Goal: Transaction & Acquisition: Purchase product/service

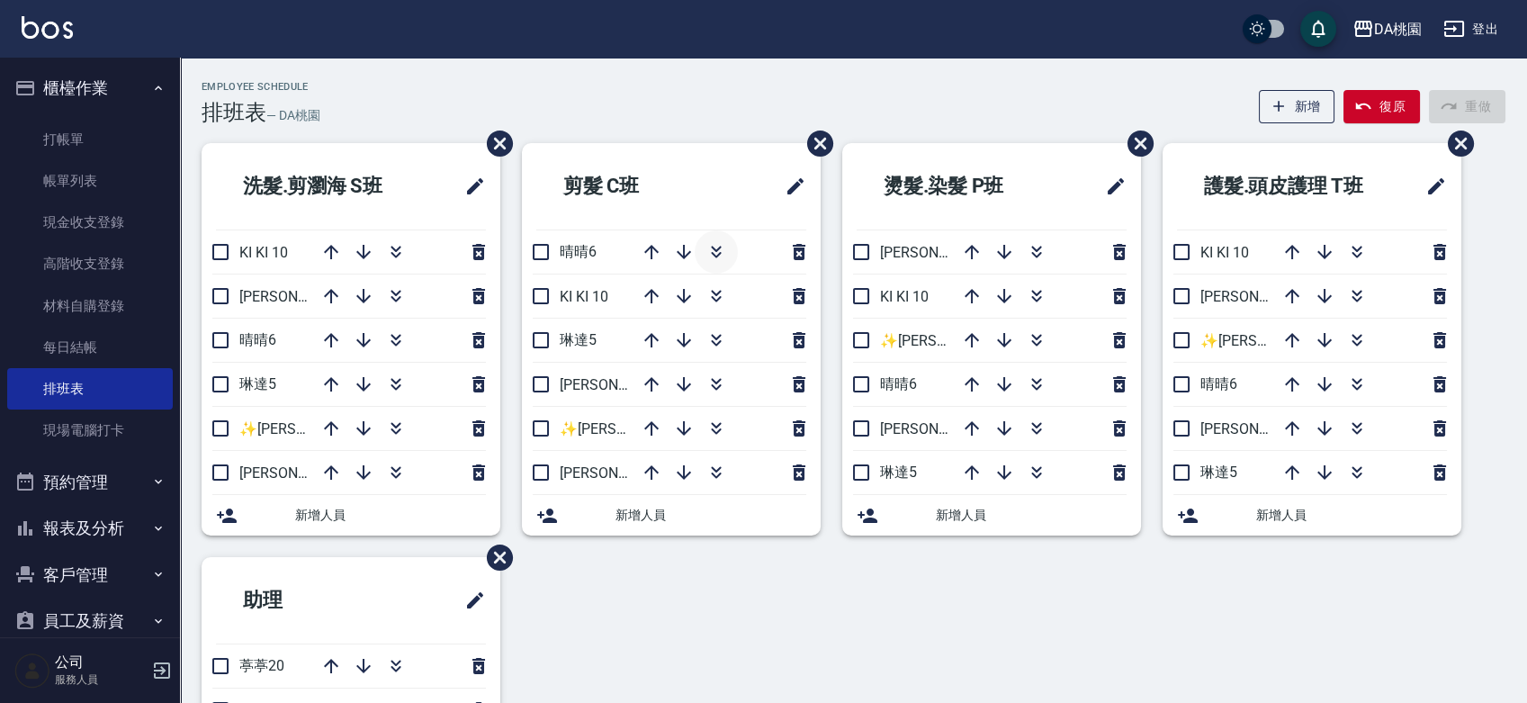
click at [721, 246] on icon "button" at bounding box center [716, 252] width 22 height 22
click at [684, 475] on icon "button" at bounding box center [683, 472] width 14 height 14
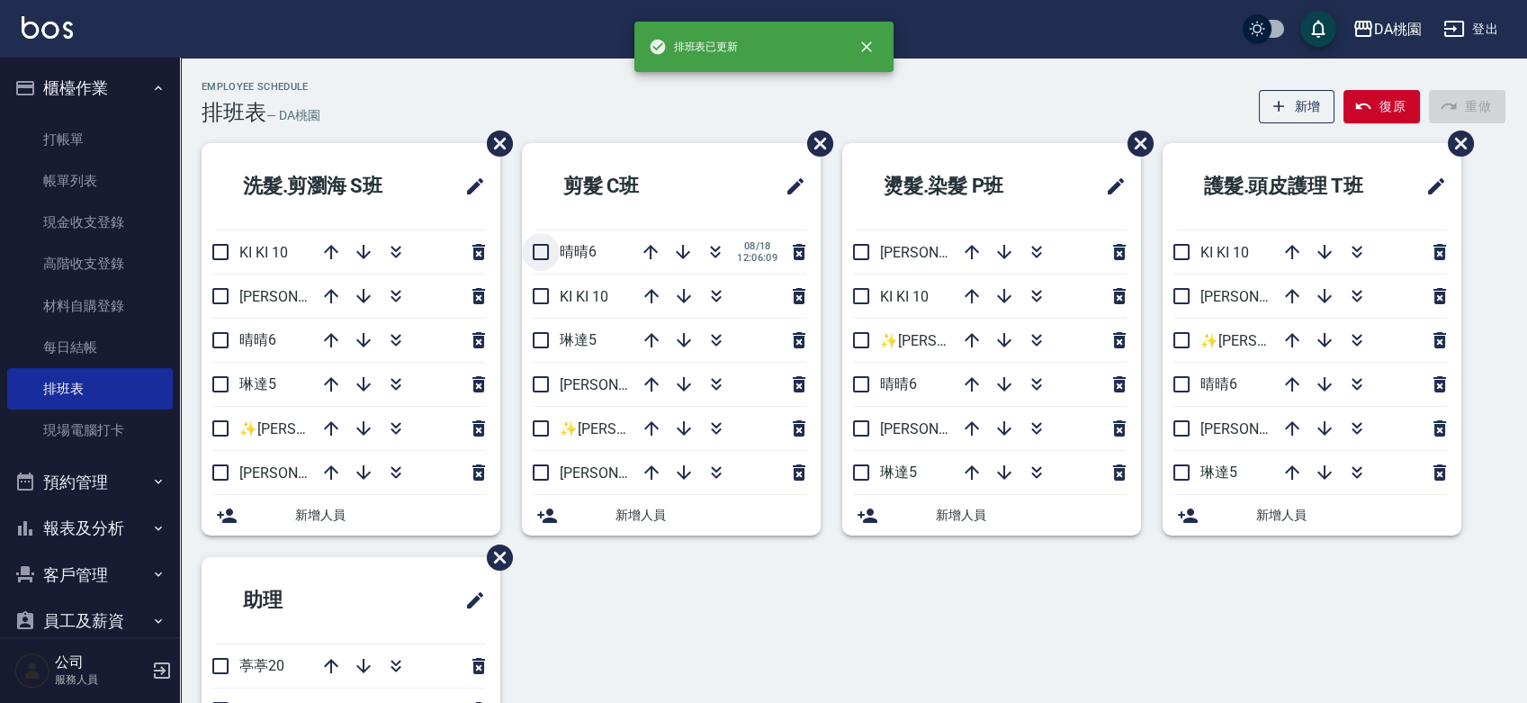
click at [542, 250] on input "checkbox" at bounding box center [541, 252] width 38 height 38
checkbox input "false"
click at [402, 339] on icon "button" at bounding box center [396, 340] width 22 height 22
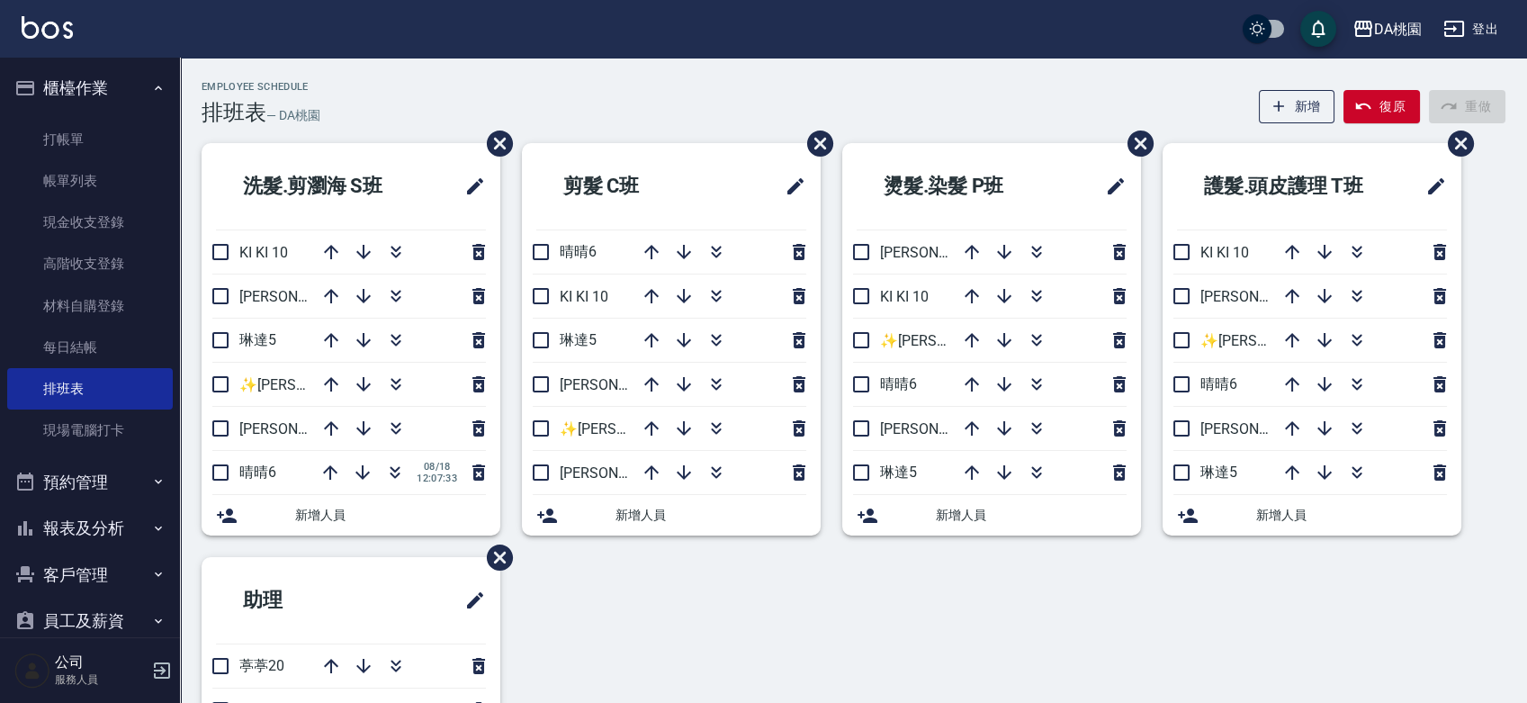
click at [1000, 627] on div "洗髮.剪瀏海 S班 KI KI 10 桑妮8 琳達5 ✨GARY蓋瑞 ✨16 愛莉絲3 晴晴6 08/18 12:07:33 新增人員 剪髮 C班 晴晴6 K…" at bounding box center [842, 535] width 1325 height 784
click at [931, 615] on div "洗髮.剪瀏海 S班 KI KI 10 桑妮8 琳達5 ✨GARY蓋瑞 ✨16 愛莉絲3 晴晴6 08/18 12:07:33 新增人員 剪髮 C班 晴晴6 K…" at bounding box center [842, 535] width 1325 height 784
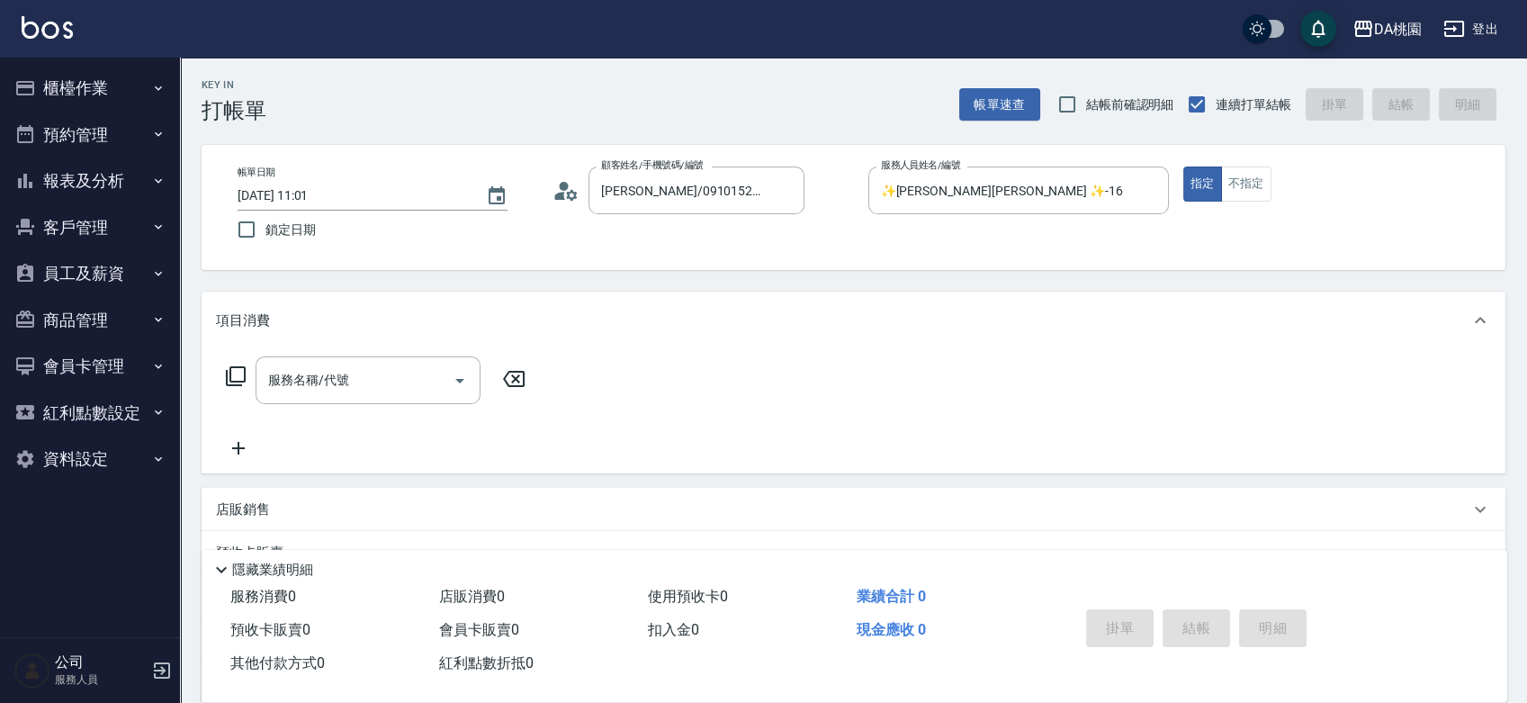
click at [243, 373] on icon at bounding box center [236, 376] width 22 height 22
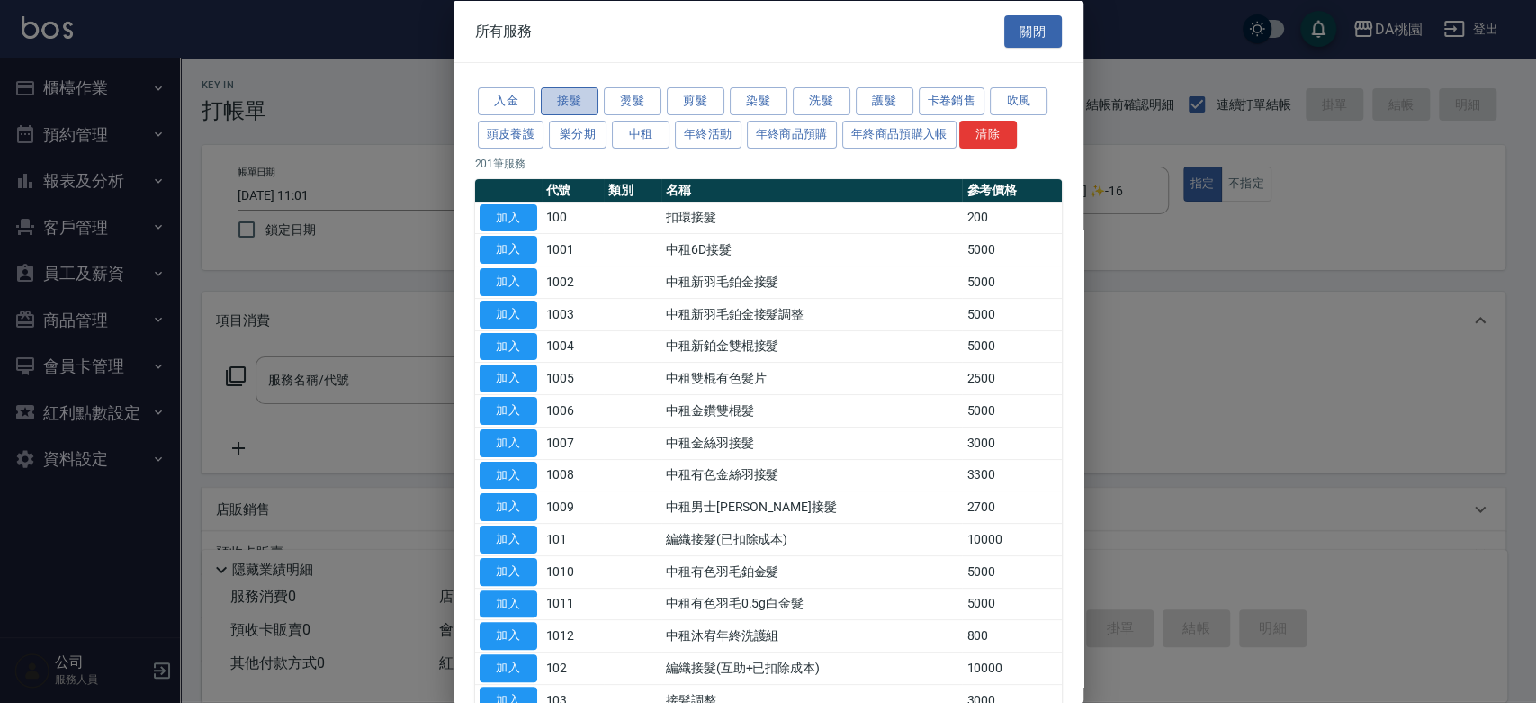
click at [568, 105] on button "接髮" at bounding box center [570, 101] width 58 height 28
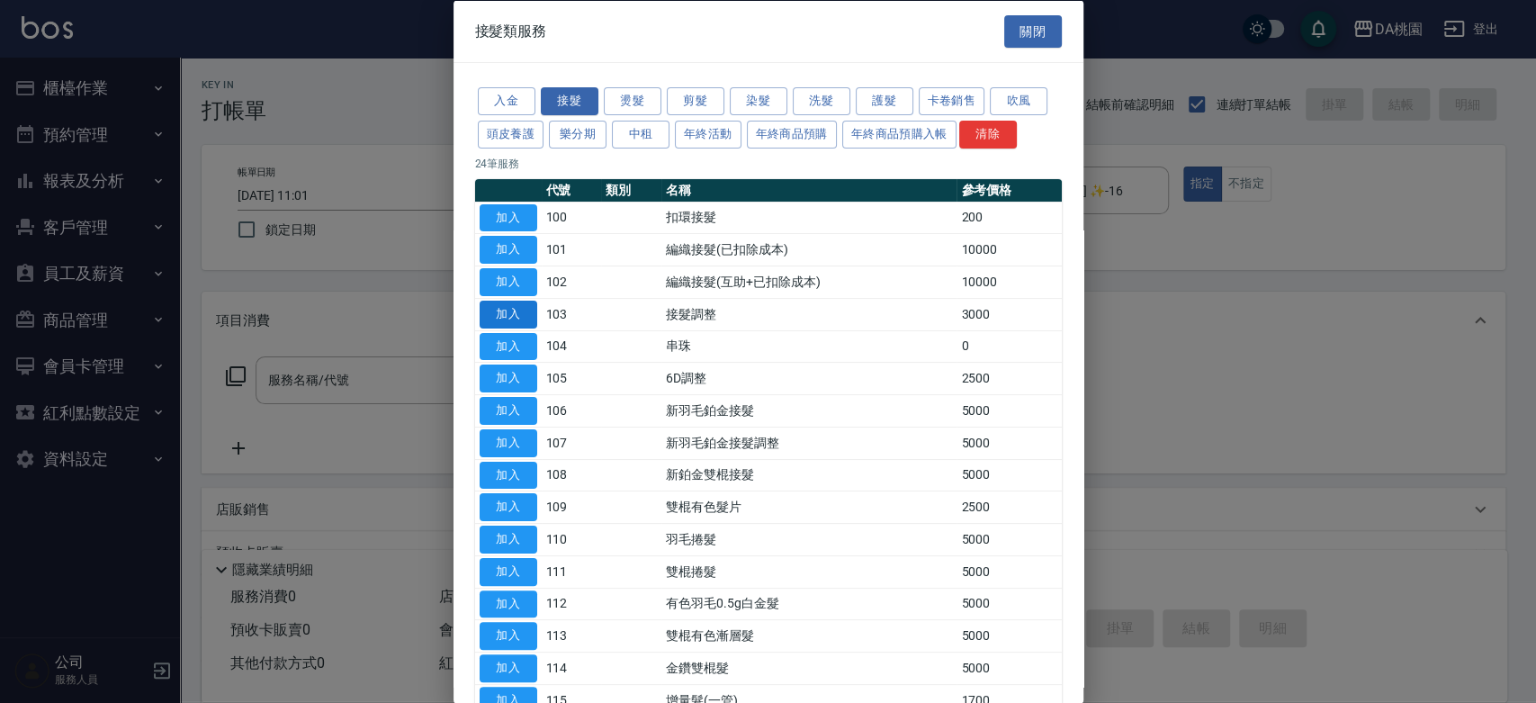
click at [526, 315] on button "加入" at bounding box center [509, 314] width 58 height 28
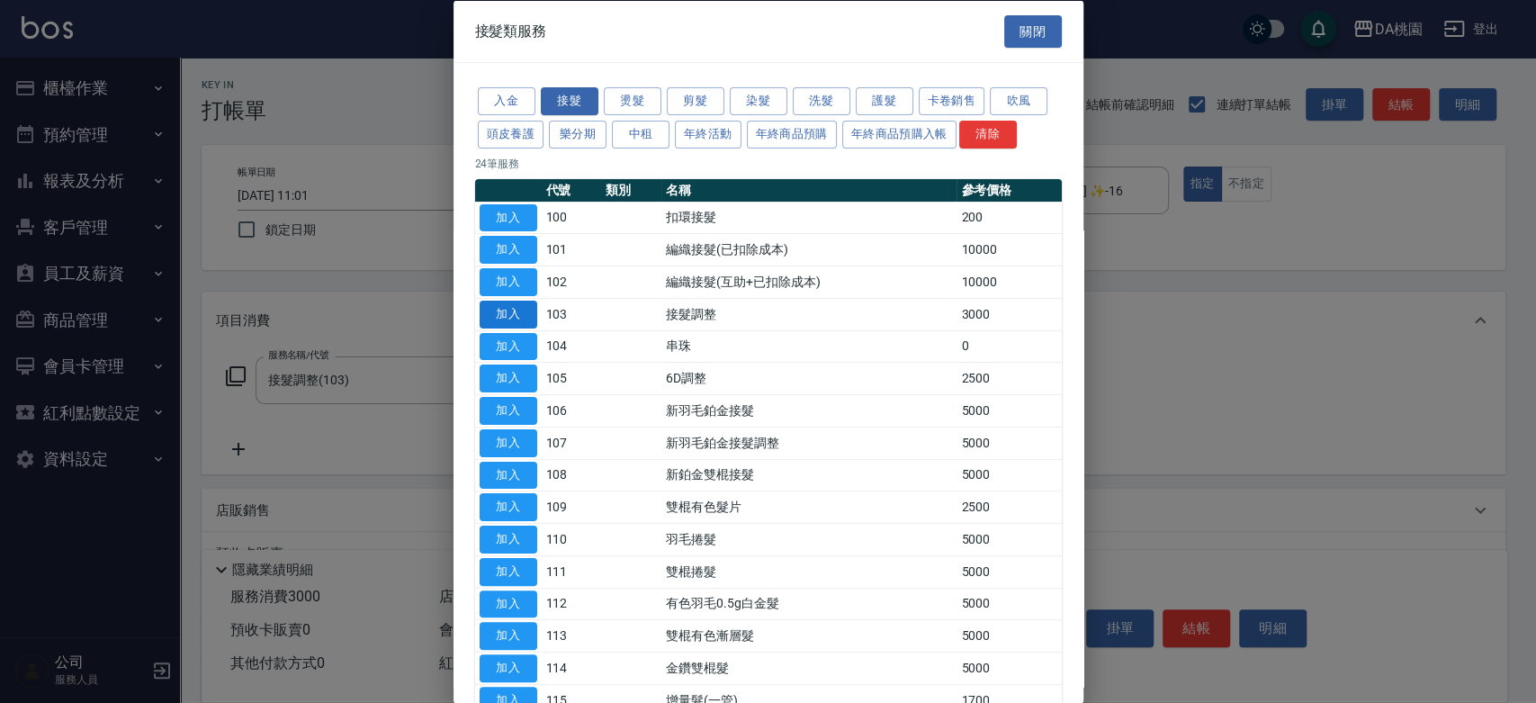
type input "接髮調整(103)"
type input "300"
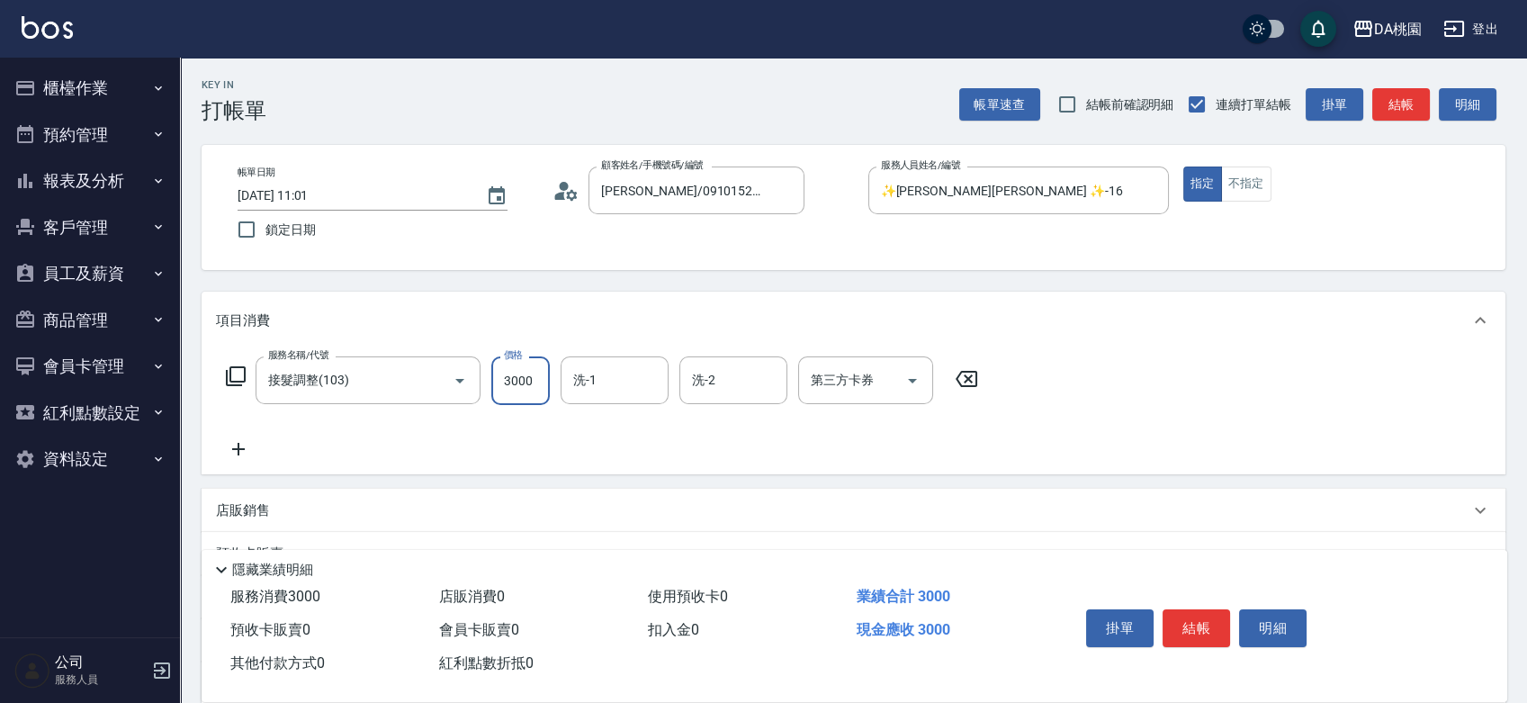
click at [525, 387] on input "3000" at bounding box center [520, 380] width 58 height 49
type input "8"
type input "0"
type input "800"
type input "80"
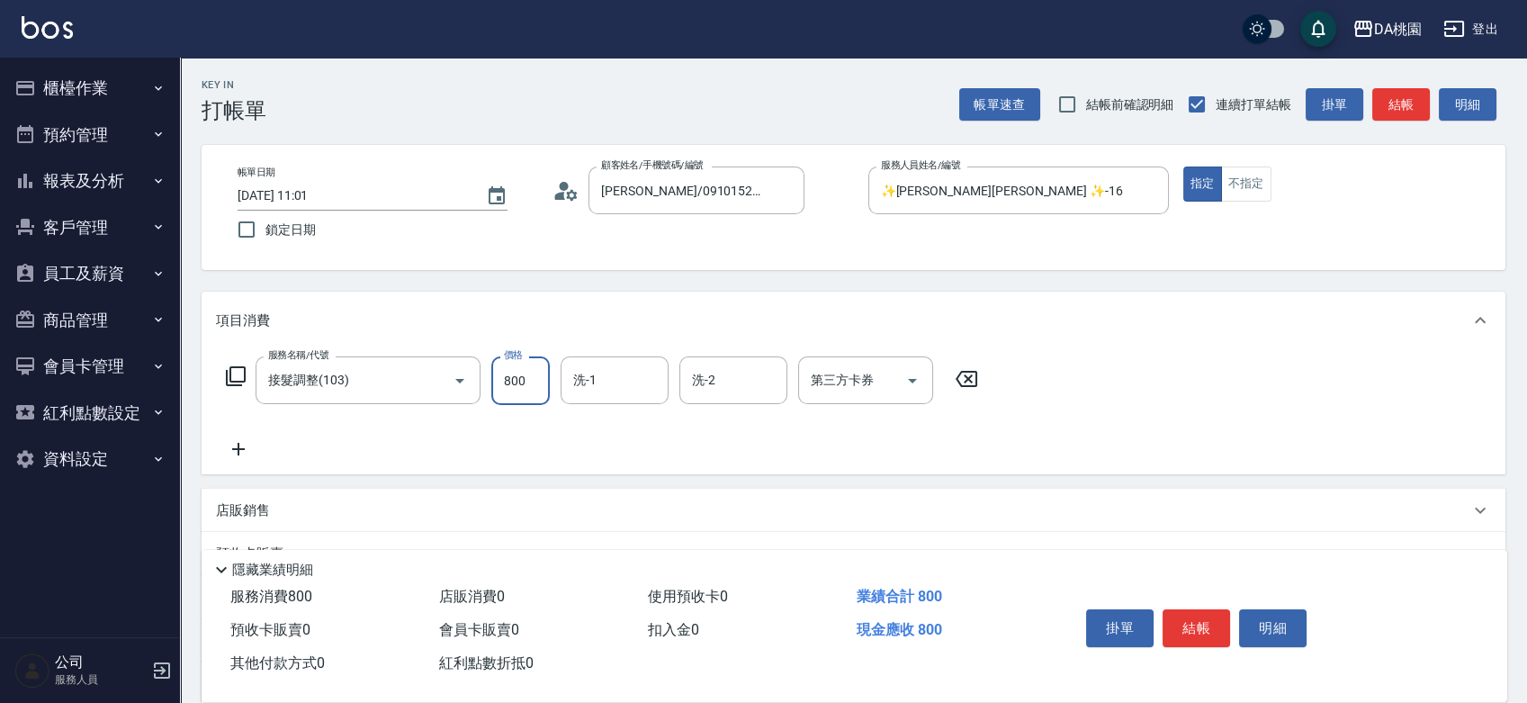
type input "800"
click at [1202, 615] on button "結帳" at bounding box center [1195, 628] width 67 height 38
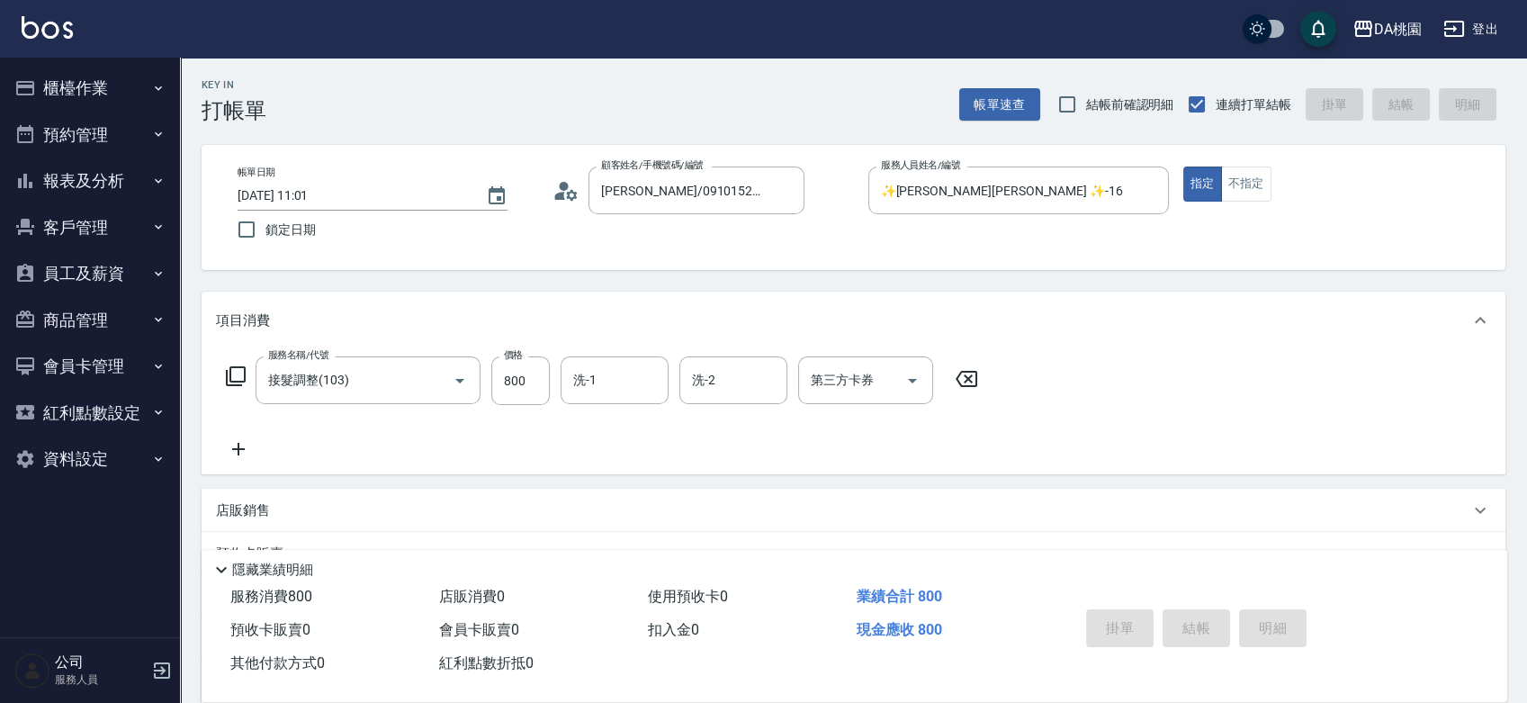
type input "[DATE] 12:06"
type input "0"
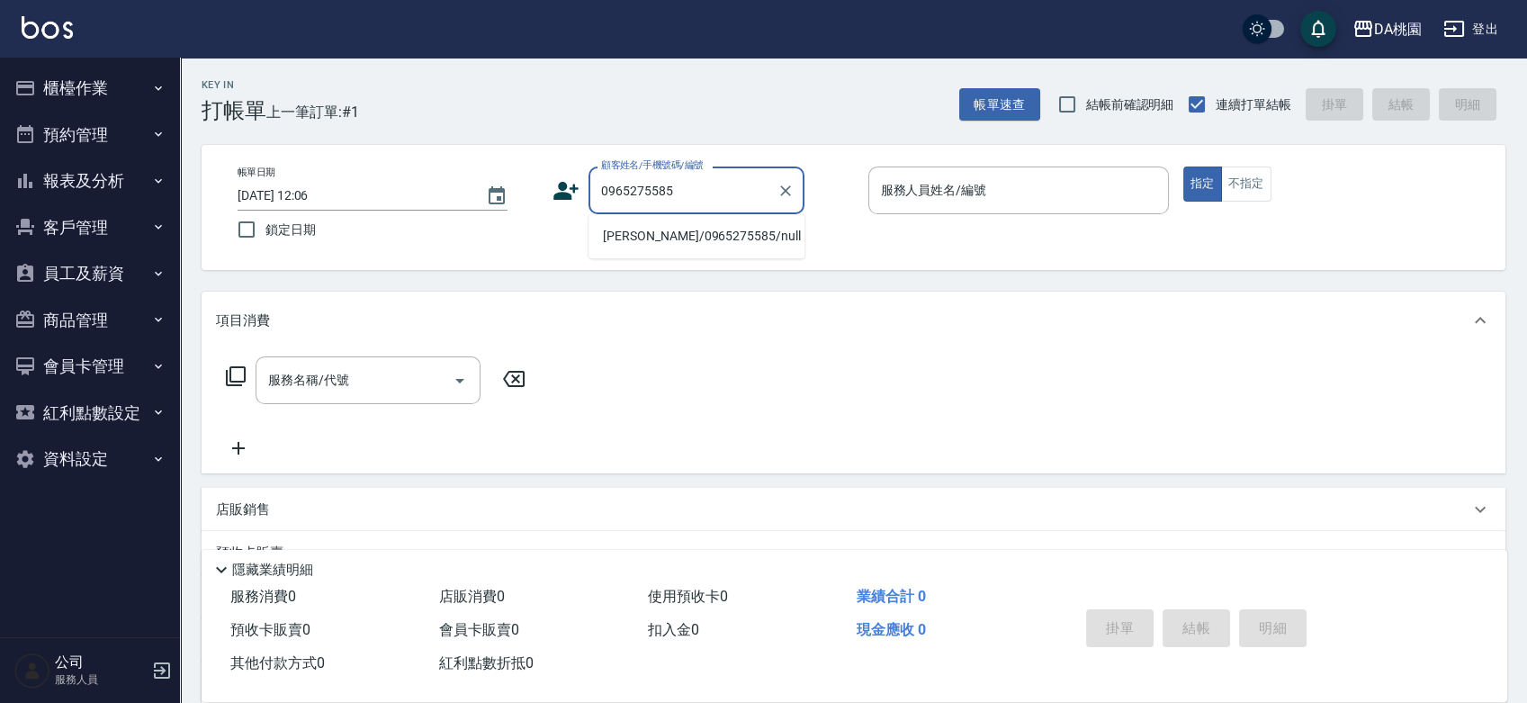
type input "[PERSON_NAME]/0965275585/null"
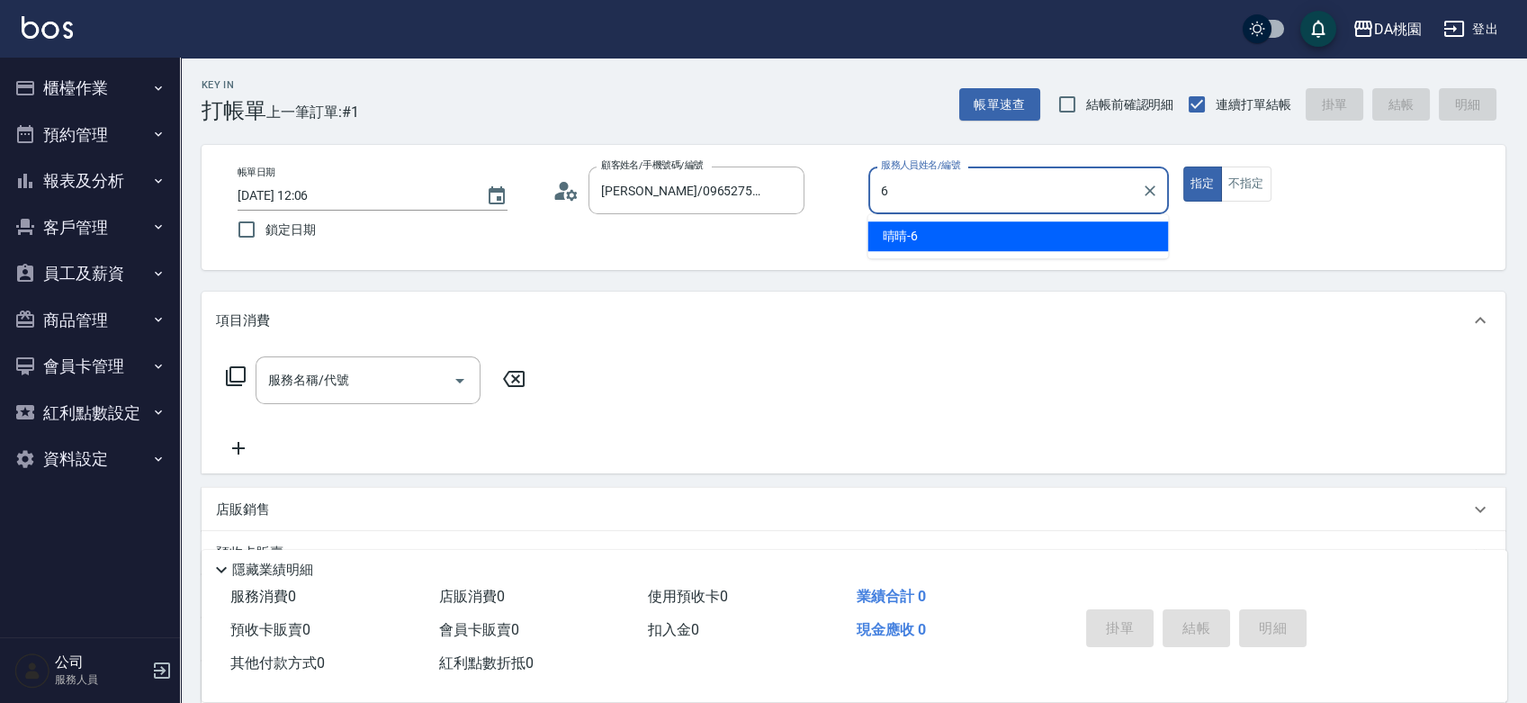
type input "6"
type button "true"
type input "晴晴-6"
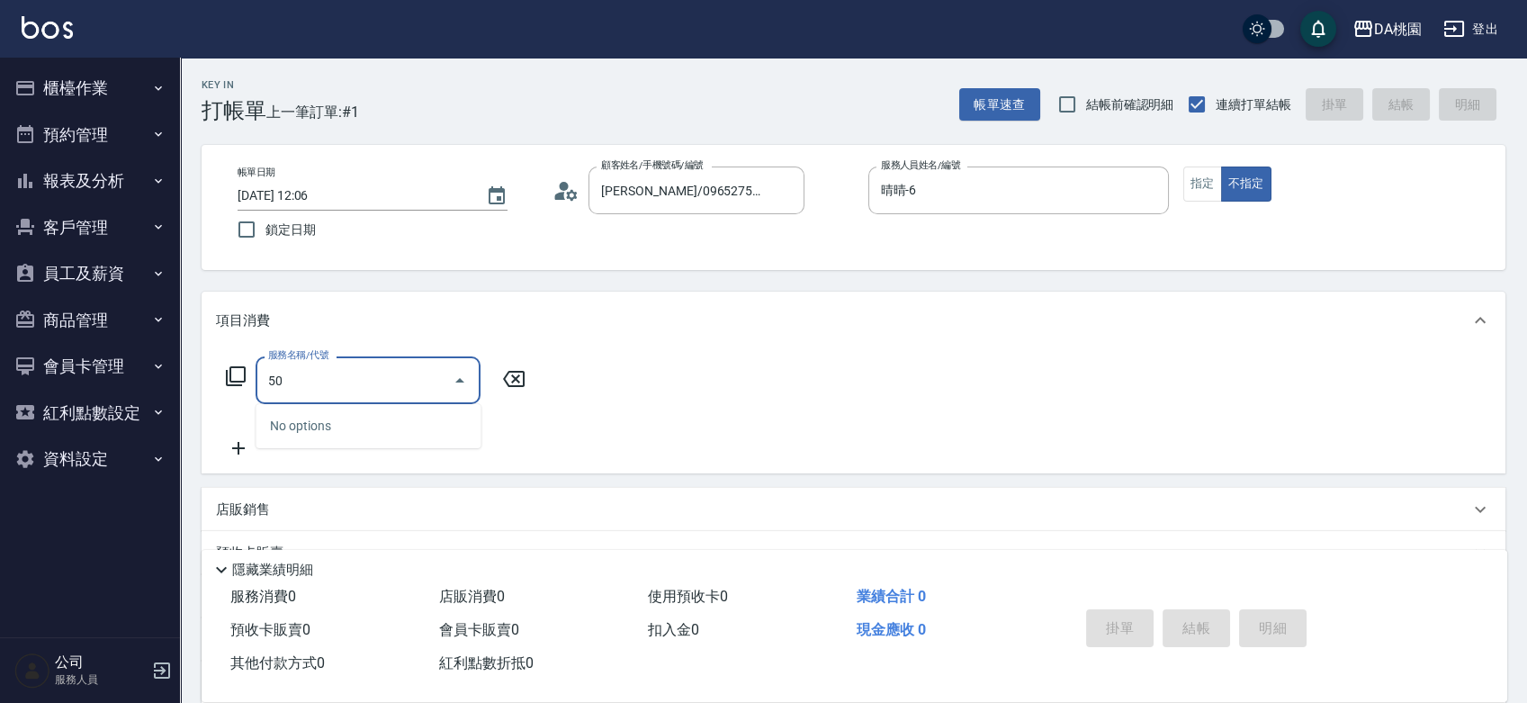
type input "500"
type input "20"
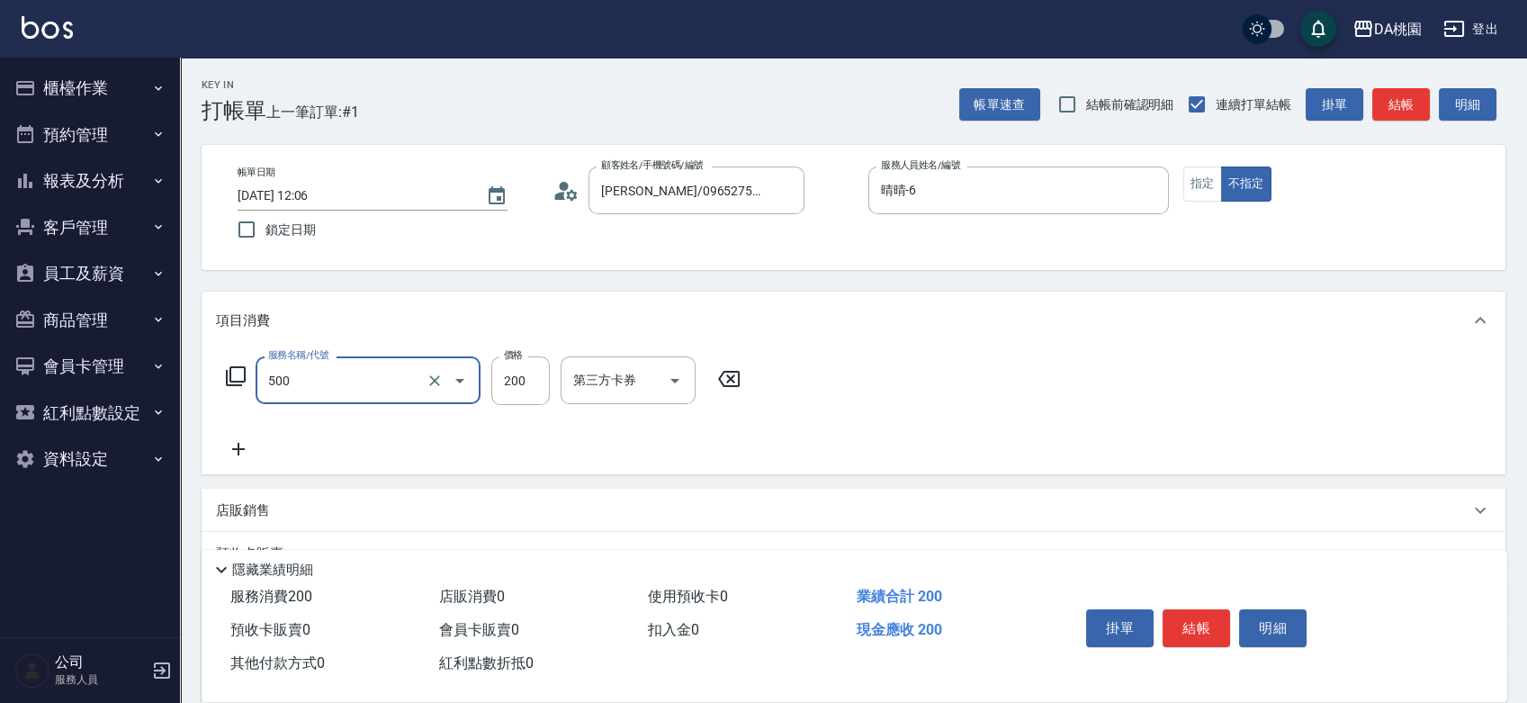
type input "洗髮(500)"
type input "0"
click at [733, 379] on icon at bounding box center [728, 379] width 45 height 22
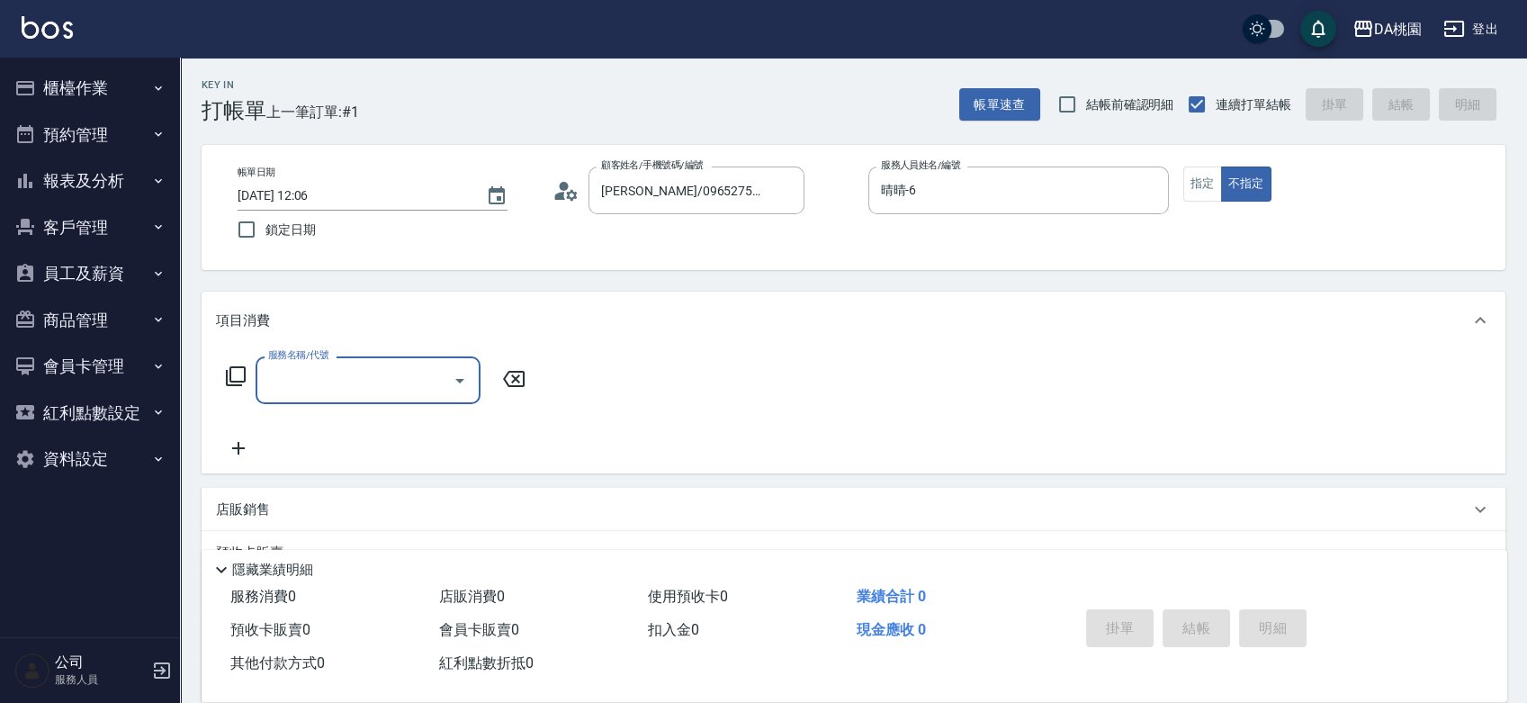
click at [364, 390] on input "服務名稱/代號" at bounding box center [355, 379] width 182 height 31
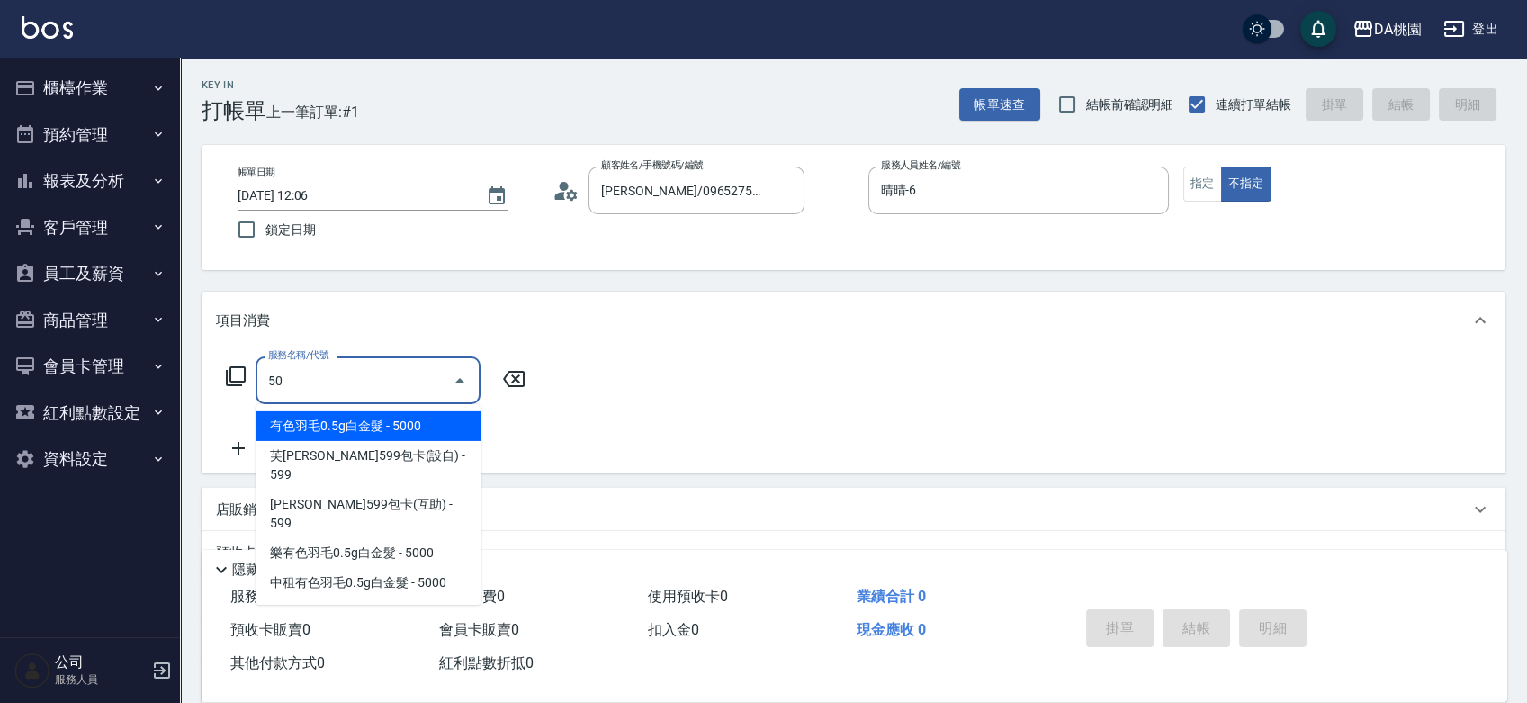
type input "508"
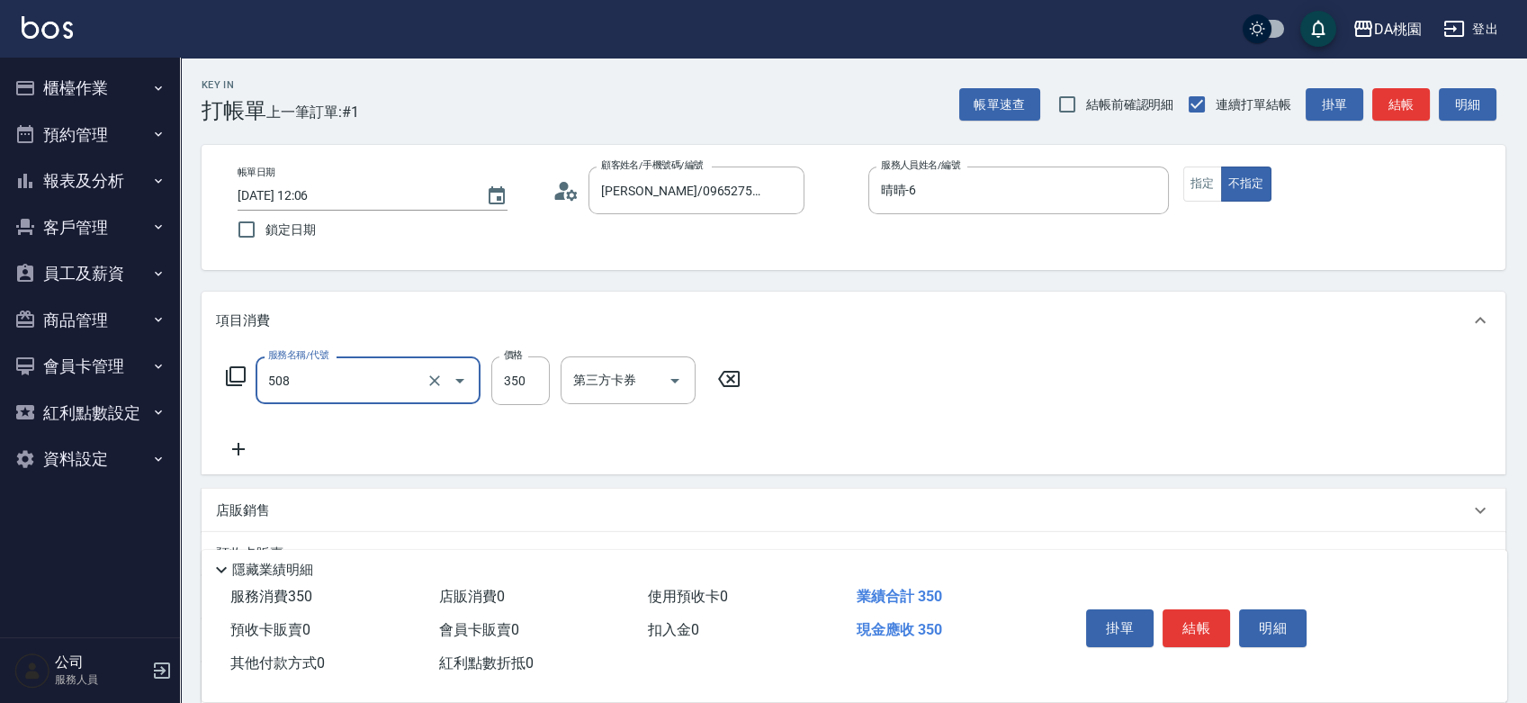
type input "30"
type input "精油舒壓洗髮(508)"
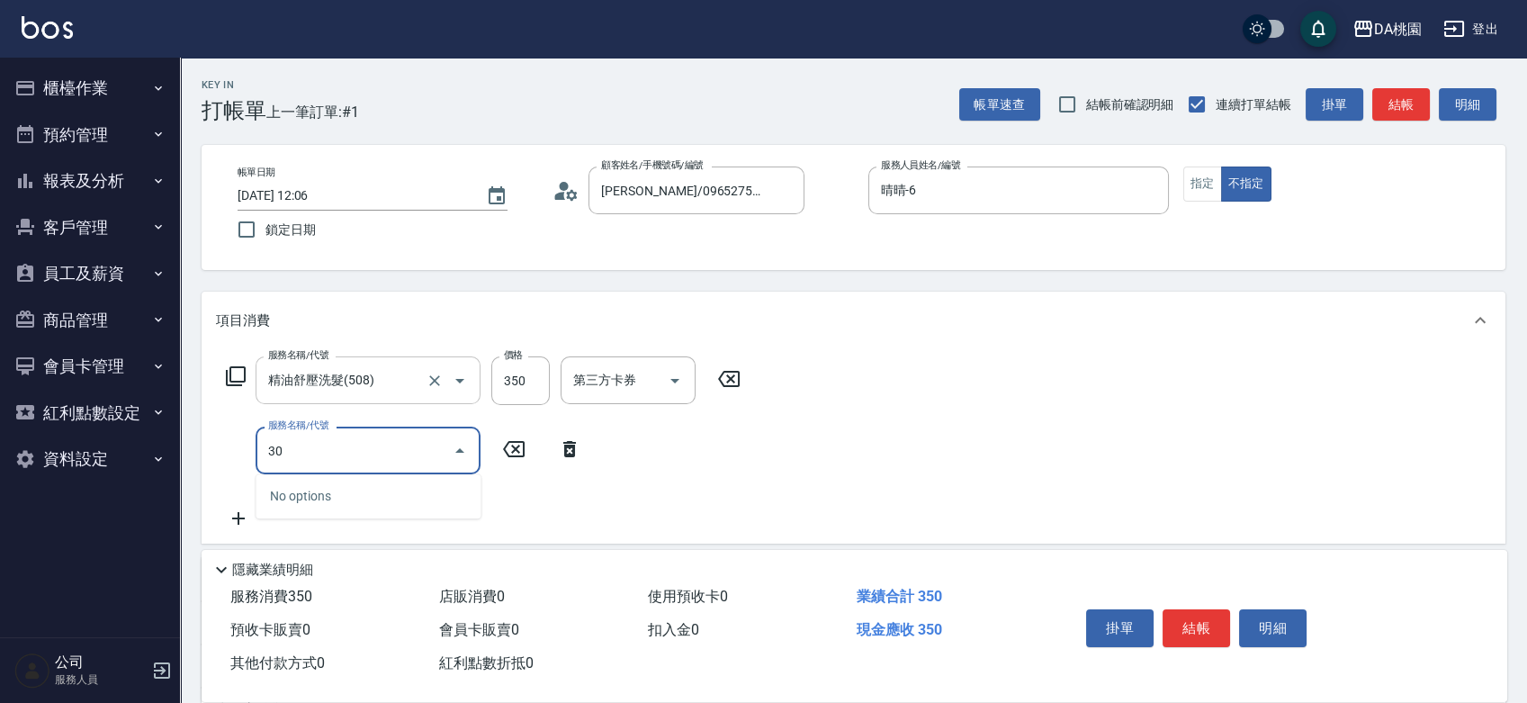
type input "3"
type input "6"
type input "502"
type input "40"
type input "精油-快速修護髮(502)"
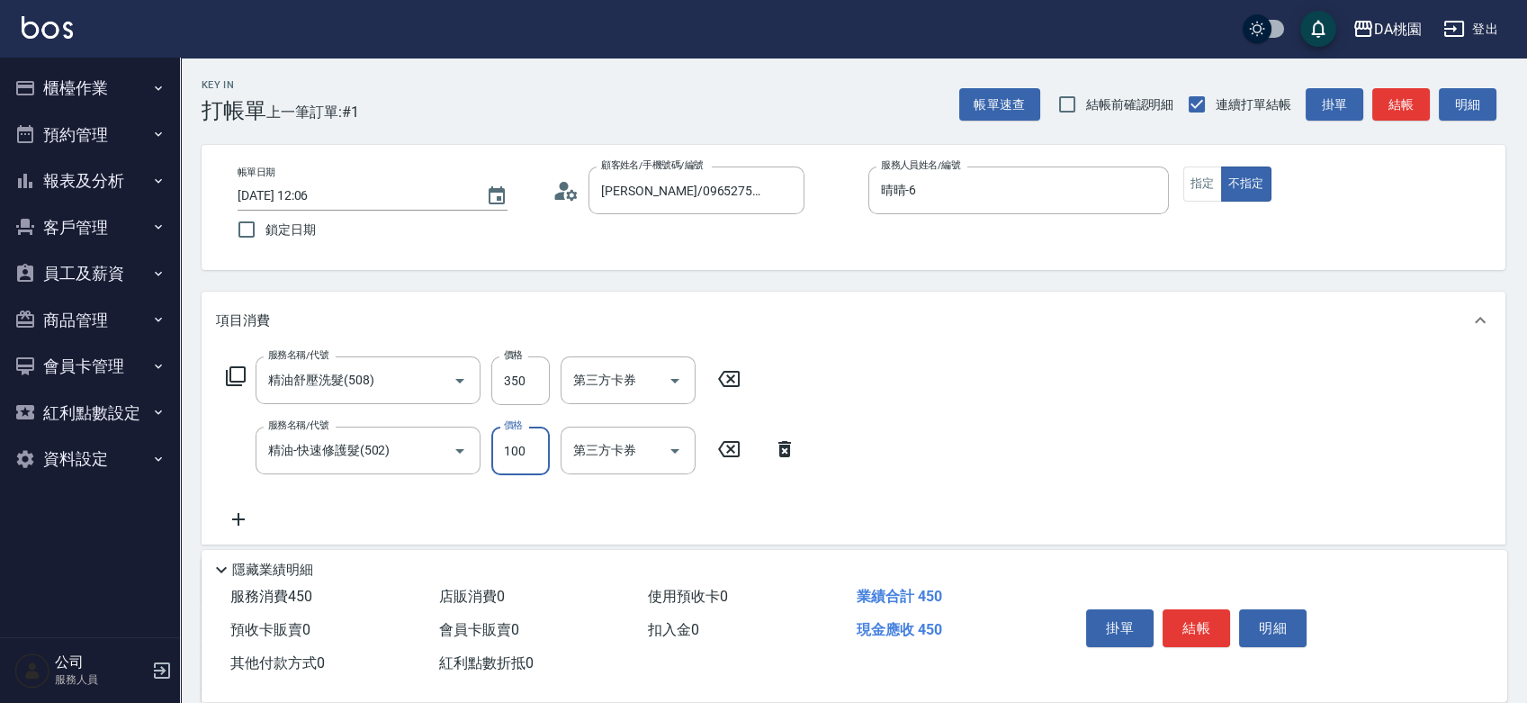
type input "30"
type input "300"
type input "60"
type input "300"
click at [1196, 620] on button "結帳" at bounding box center [1195, 628] width 67 height 38
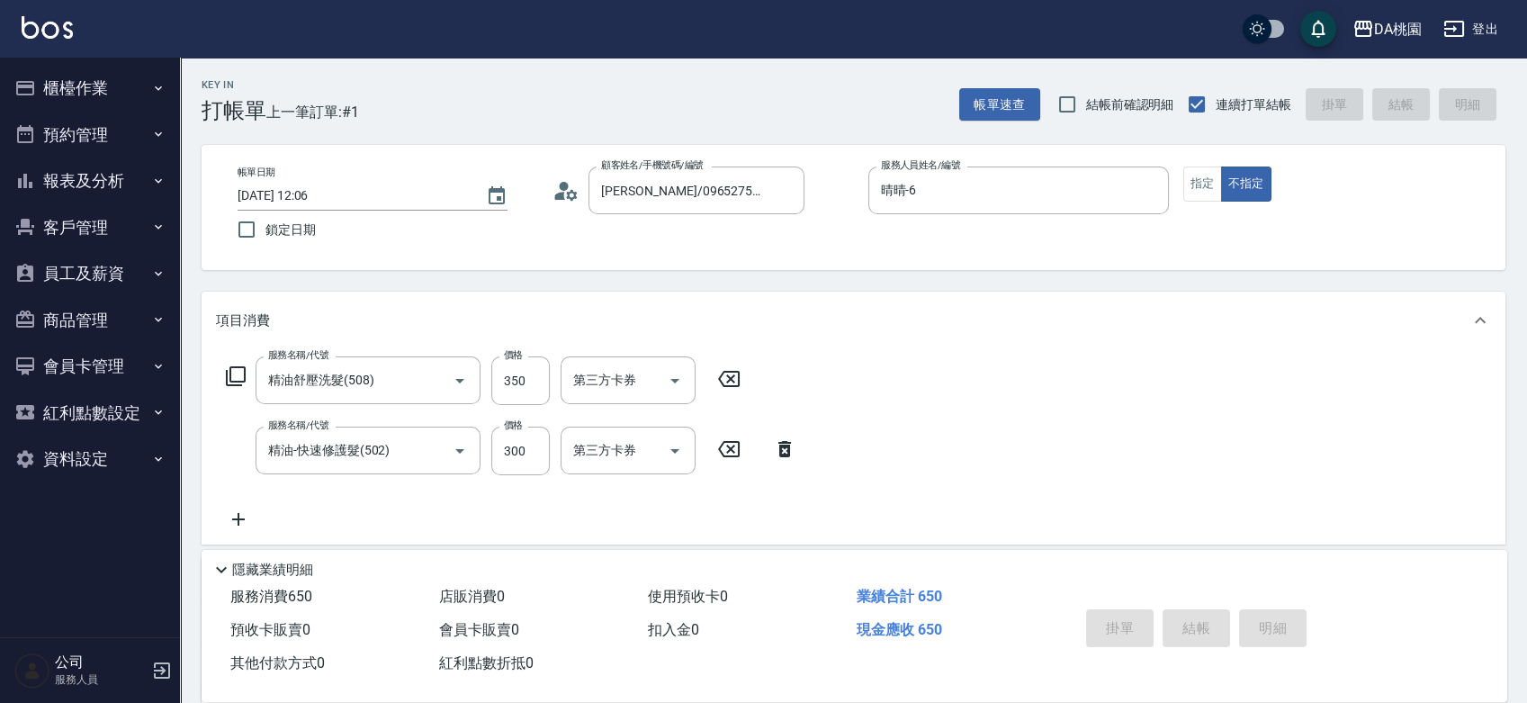
type input "[DATE] 12:07"
type input "0"
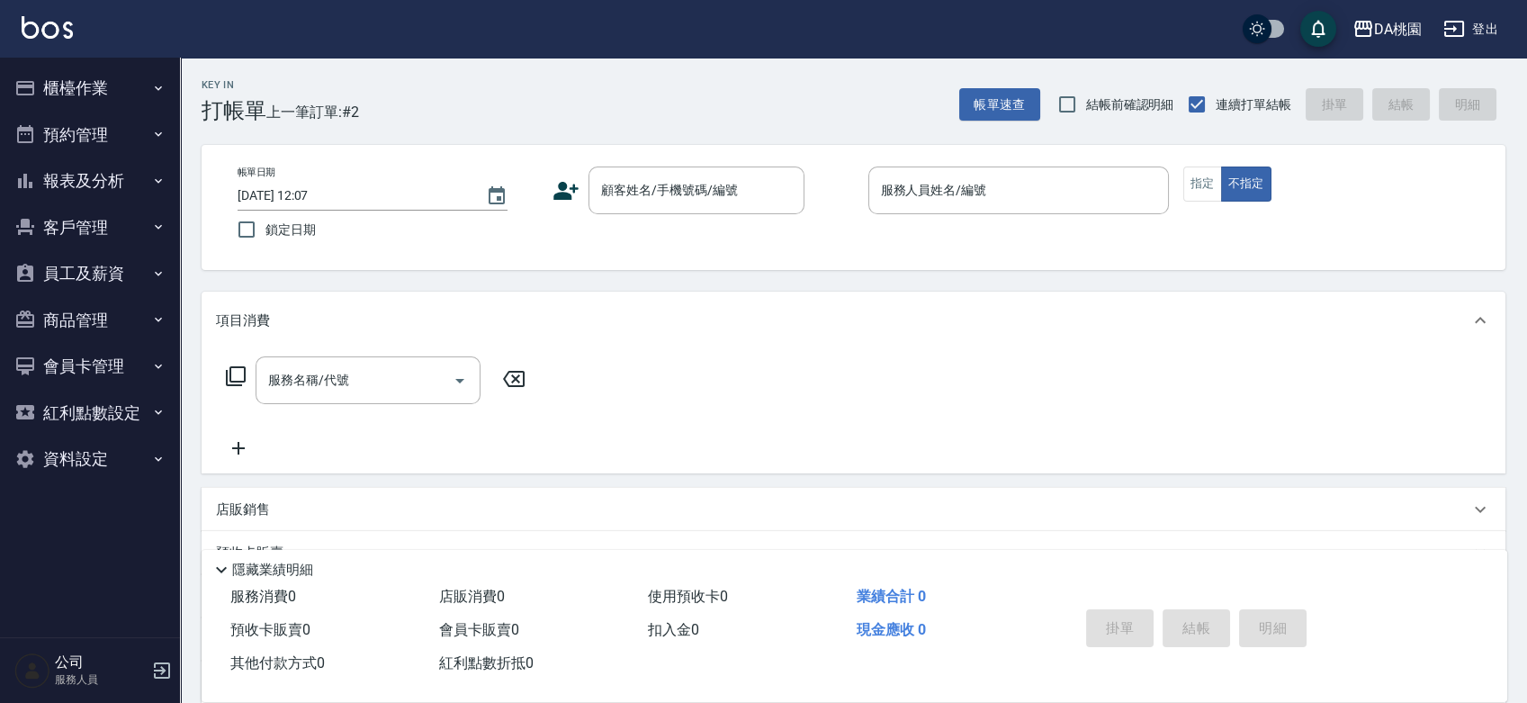
click at [856, 252] on div "帳單日期 2025/08/18 12:07 鎖定日期 顧客姓名/手機號碼/編號 顧客姓名/手機號碼/編號 服務人員姓名/編號 服務人員姓名/編號 指定 不指定" at bounding box center [854, 207] width 1304 height 125
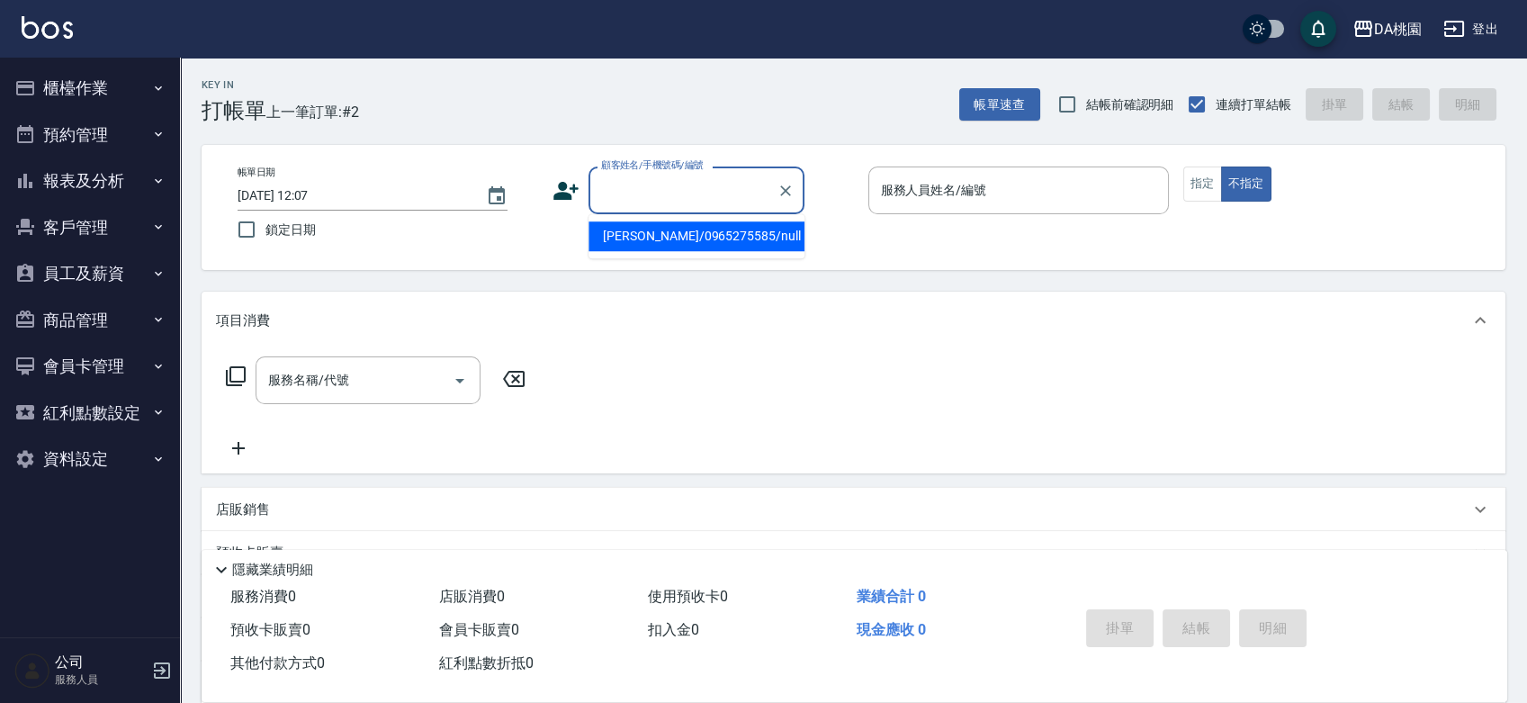
click at [631, 179] on input "顧客姓名/手機號碼/編號" at bounding box center [683, 190] width 173 height 31
type input "趙心茹/0935275119/null"
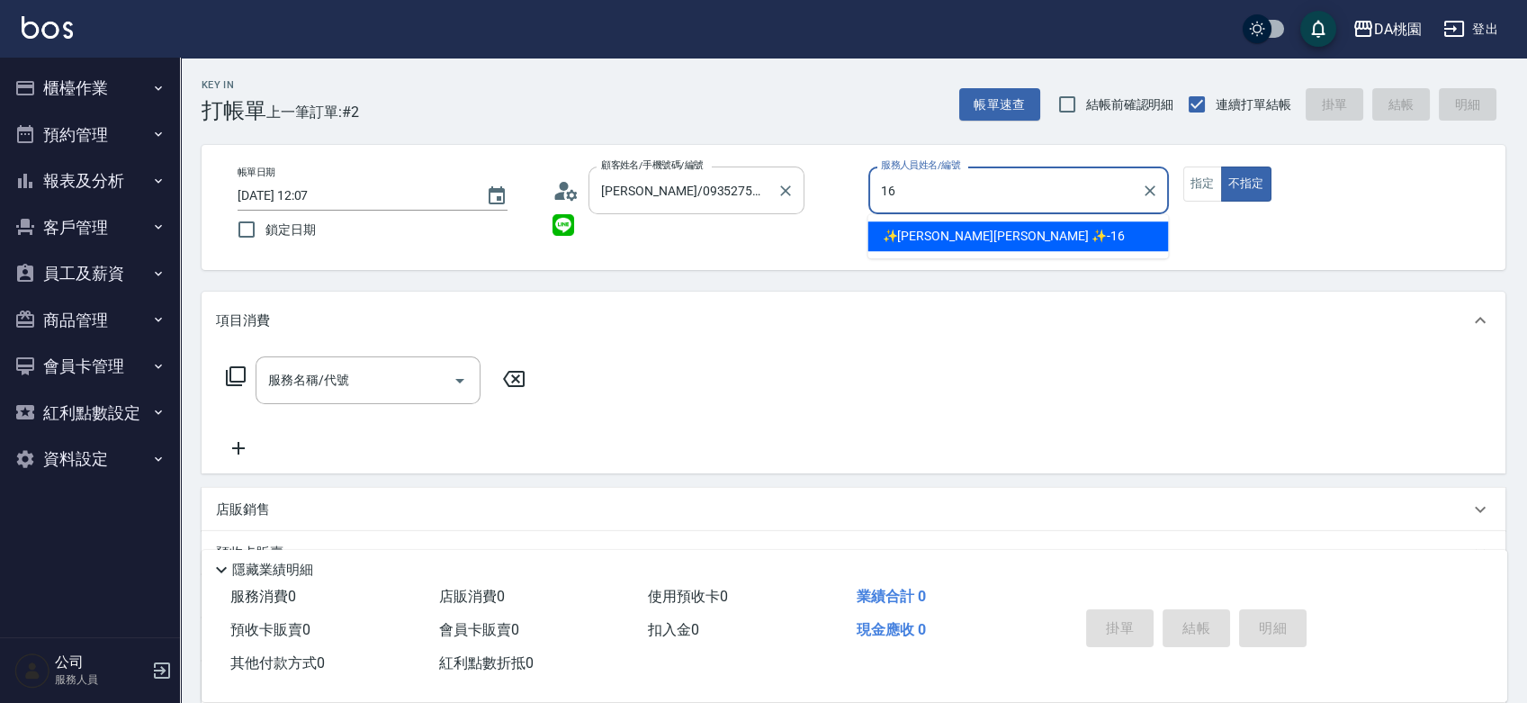
type input "✨[PERSON_NAME][PERSON_NAME] ✨-16"
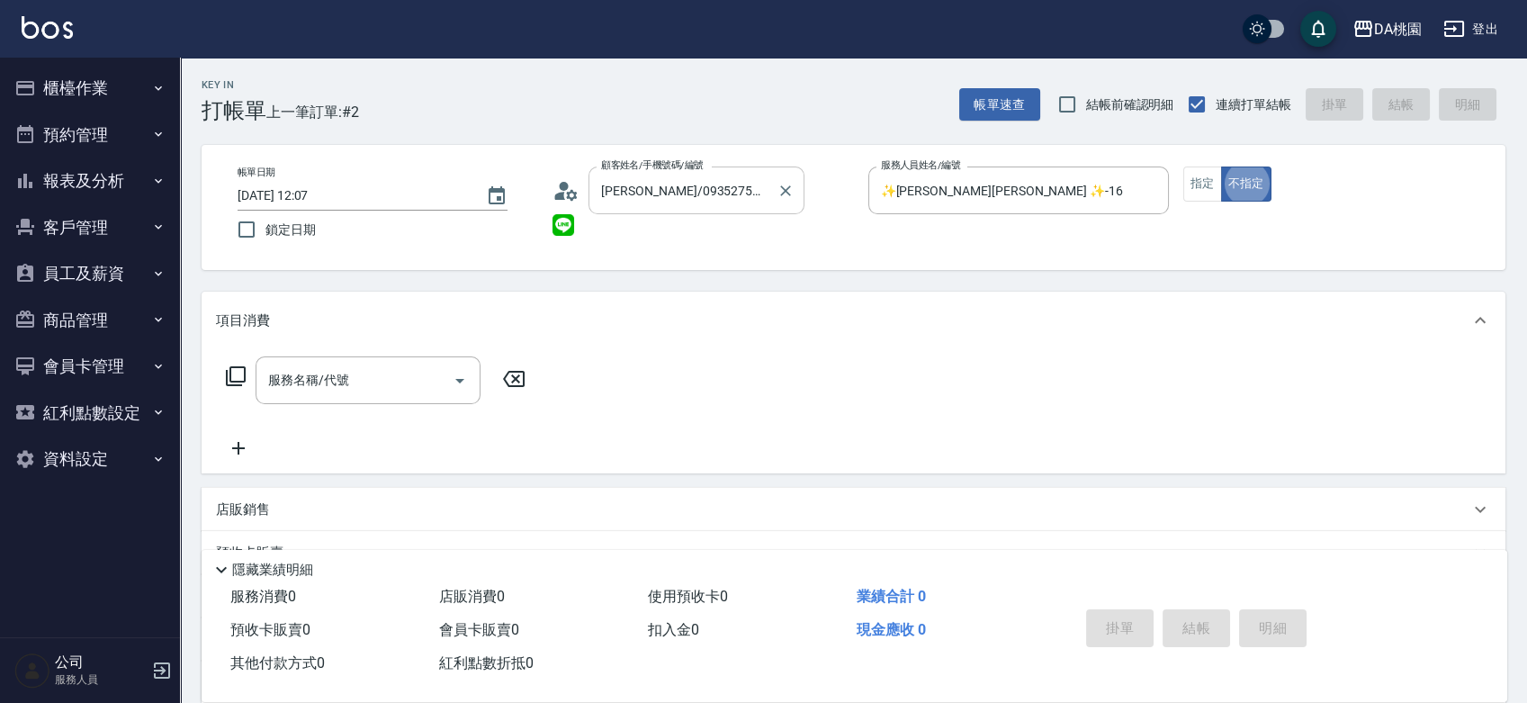
type button "false"
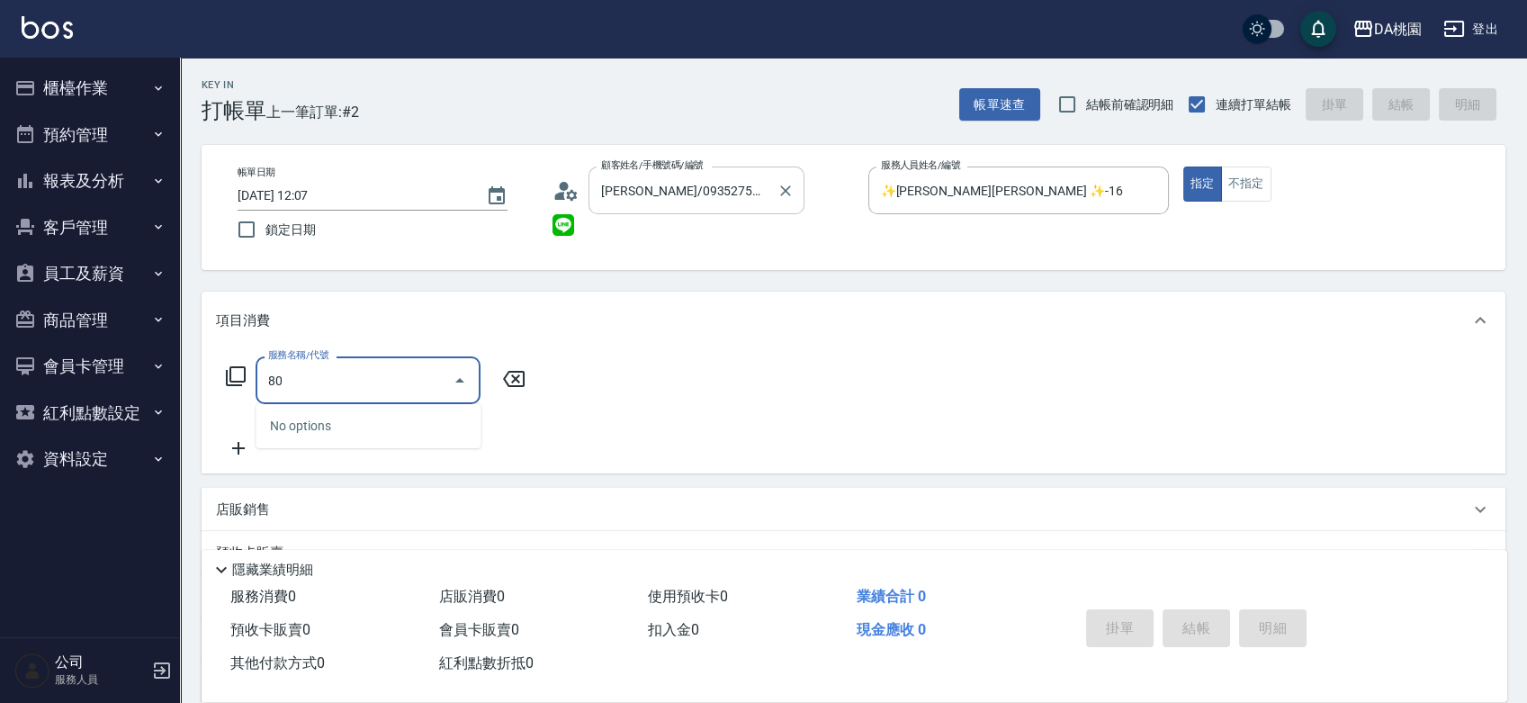
type input "8"
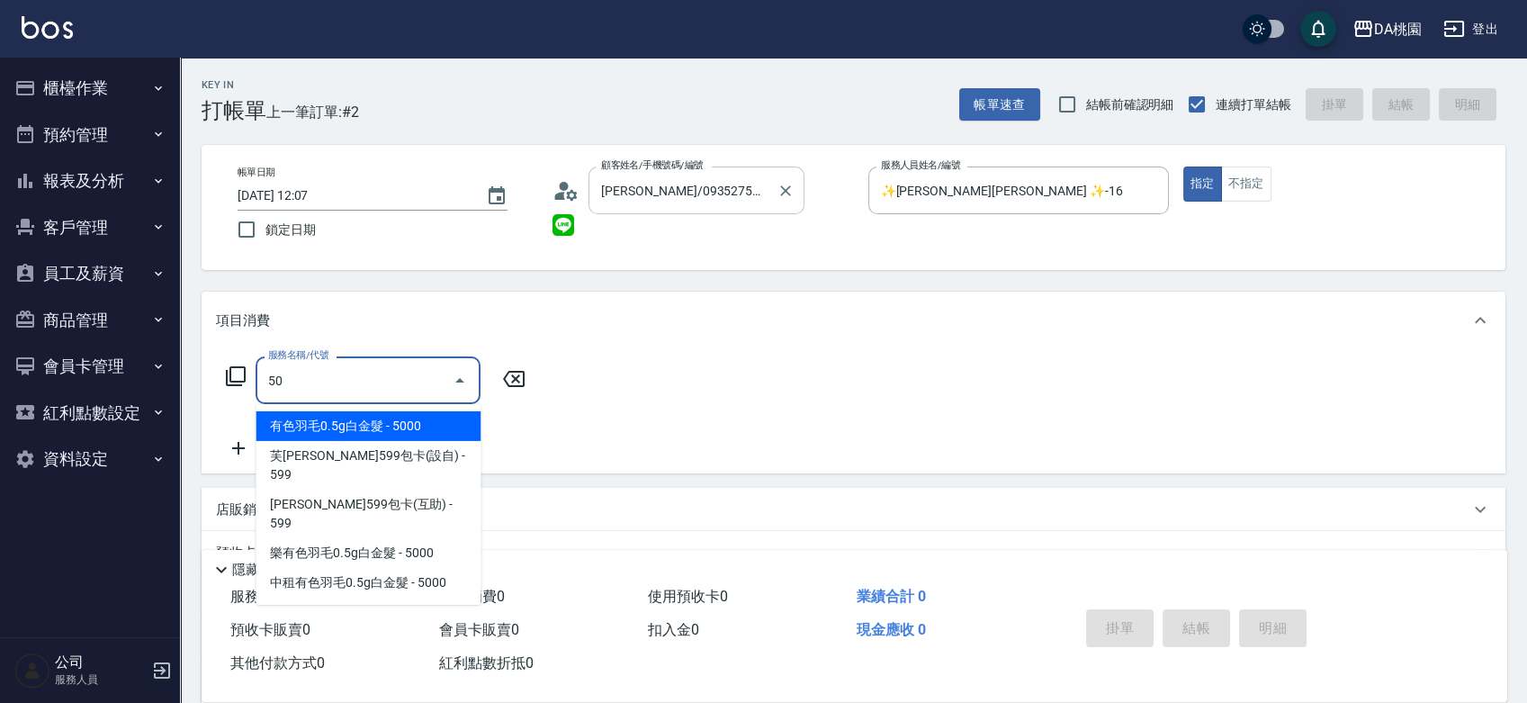
type input "508"
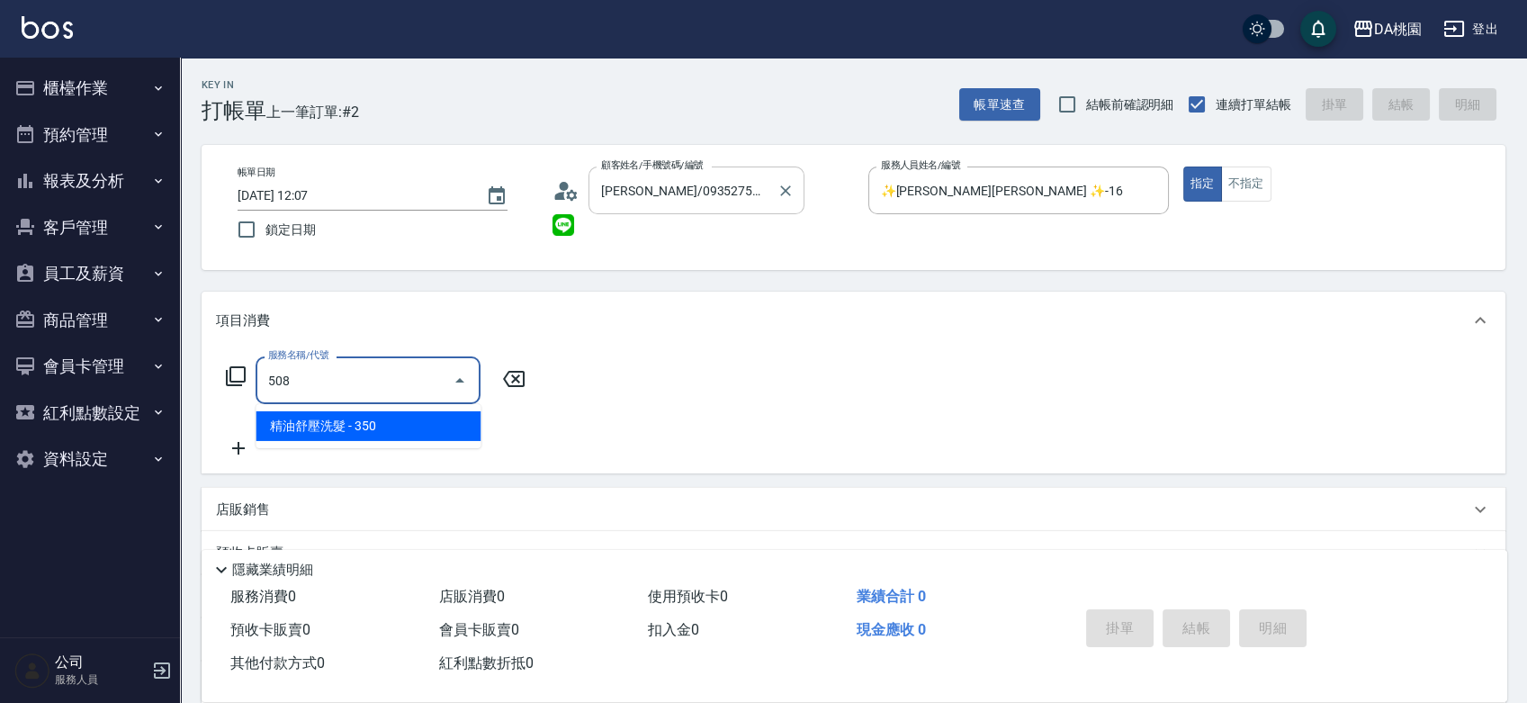
type input "30"
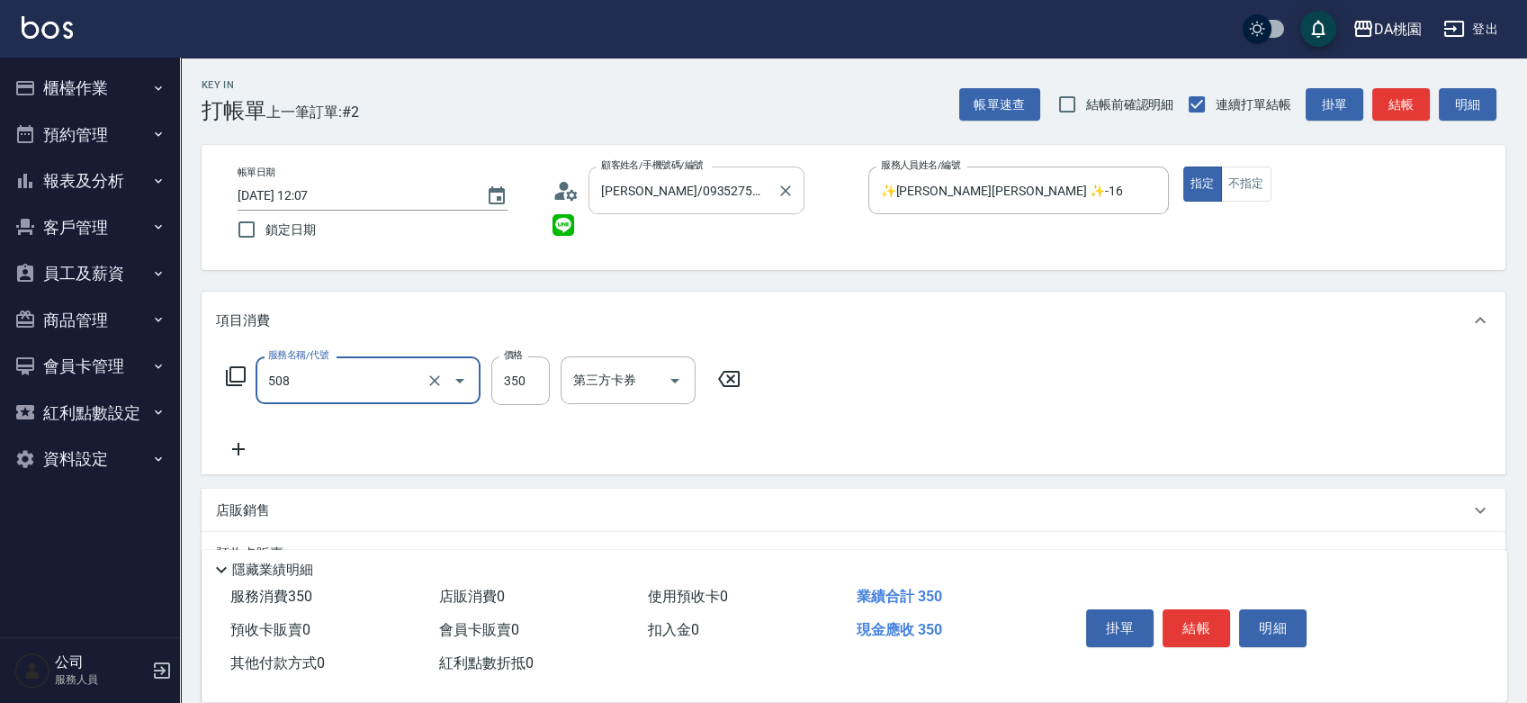
type input "精油舒壓洗髮(508)"
type input "0"
type input "50"
type input "500"
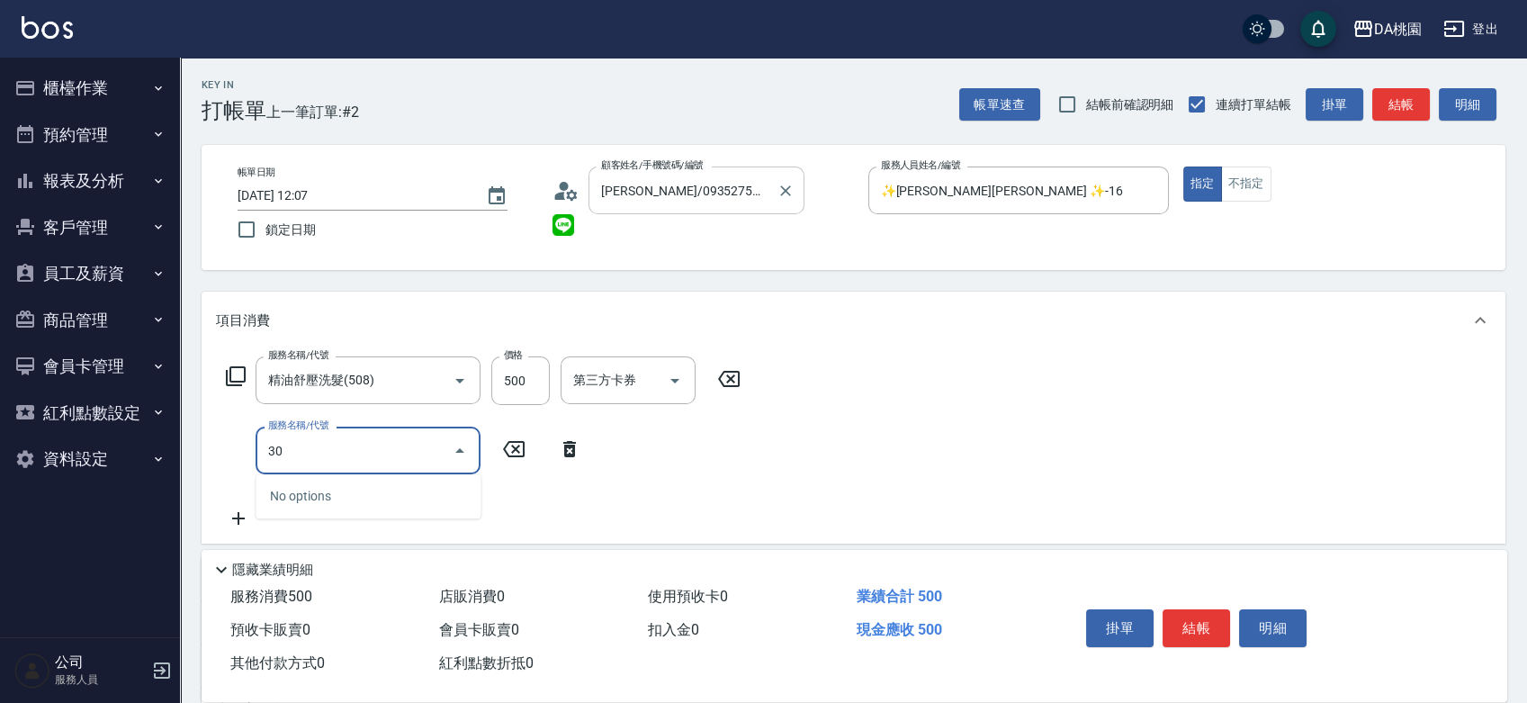
type input "303"
type input "80"
type input "A級剪髮(303)"
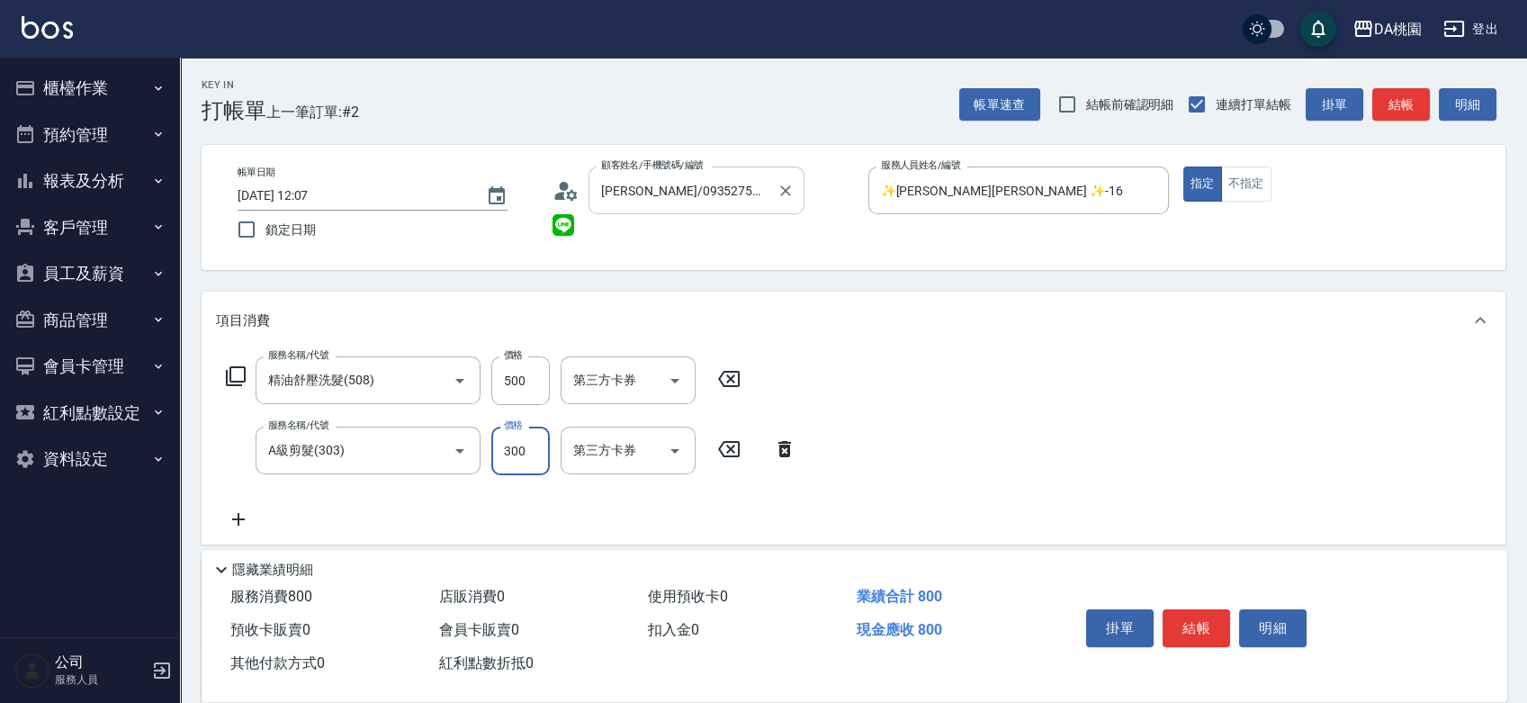
type input "5"
type input "50"
type input "100"
type input "500"
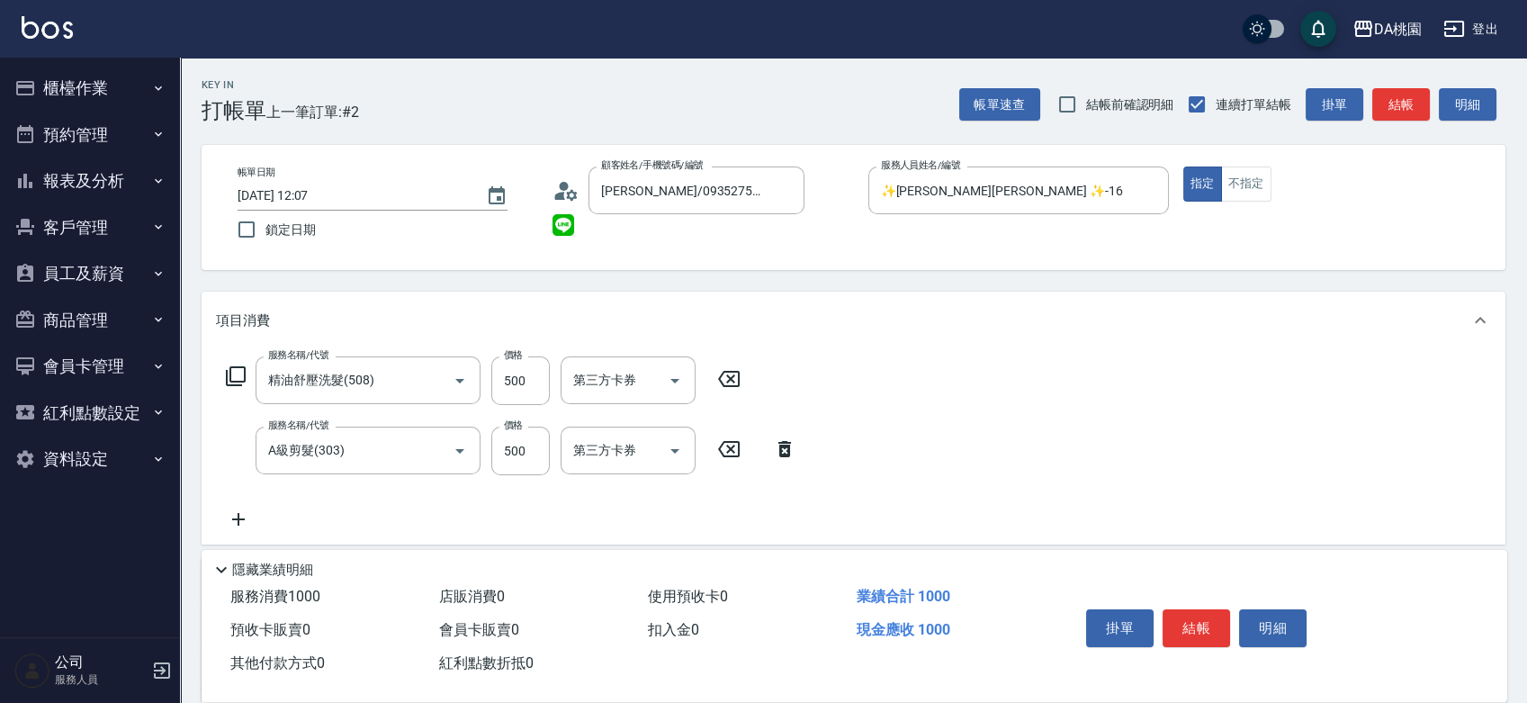
click at [730, 378] on icon at bounding box center [729, 379] width 22 height 16
click at [238, 375] on icon at bounding box center [236, 376] width 22 height 22
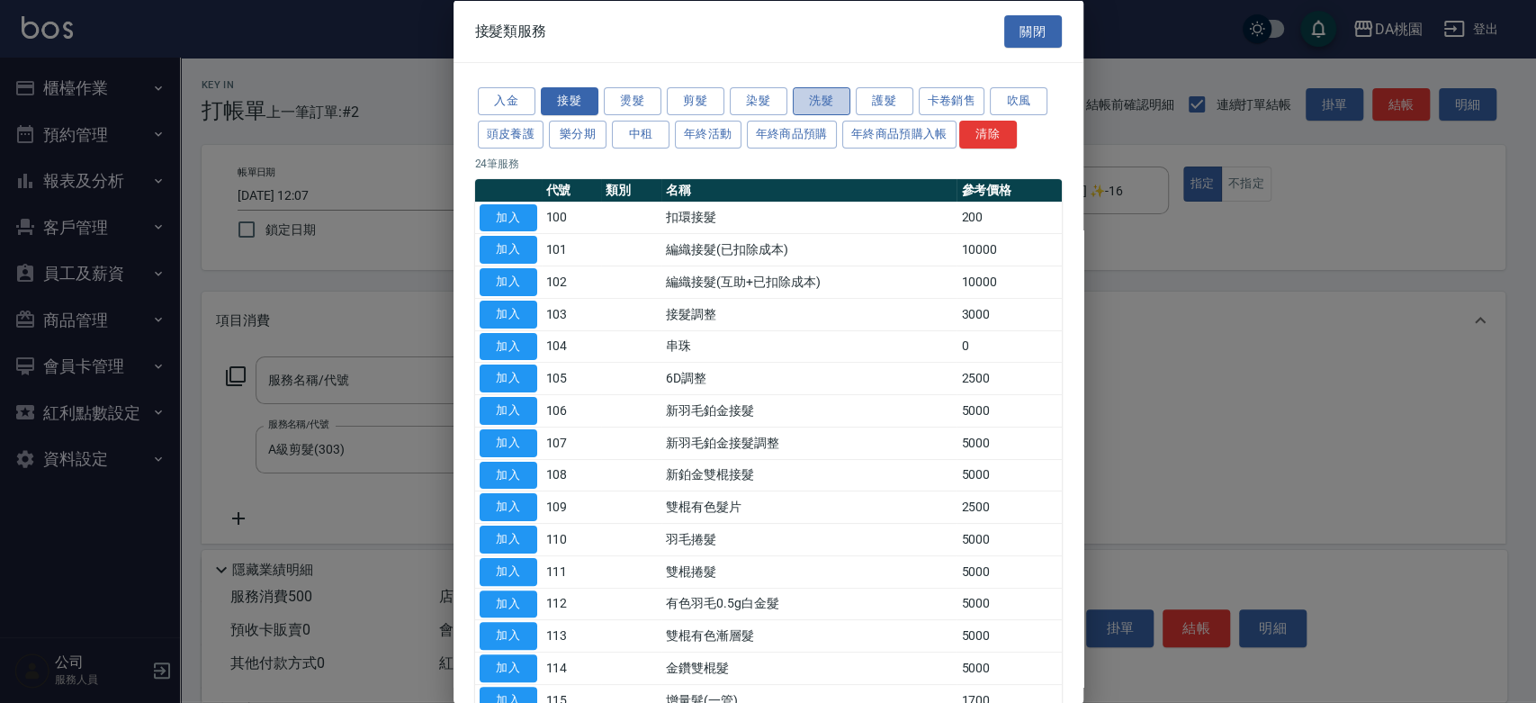
click at [822, 97] on button "洗髮" at bounding box center [822, 101] width 58 height 28
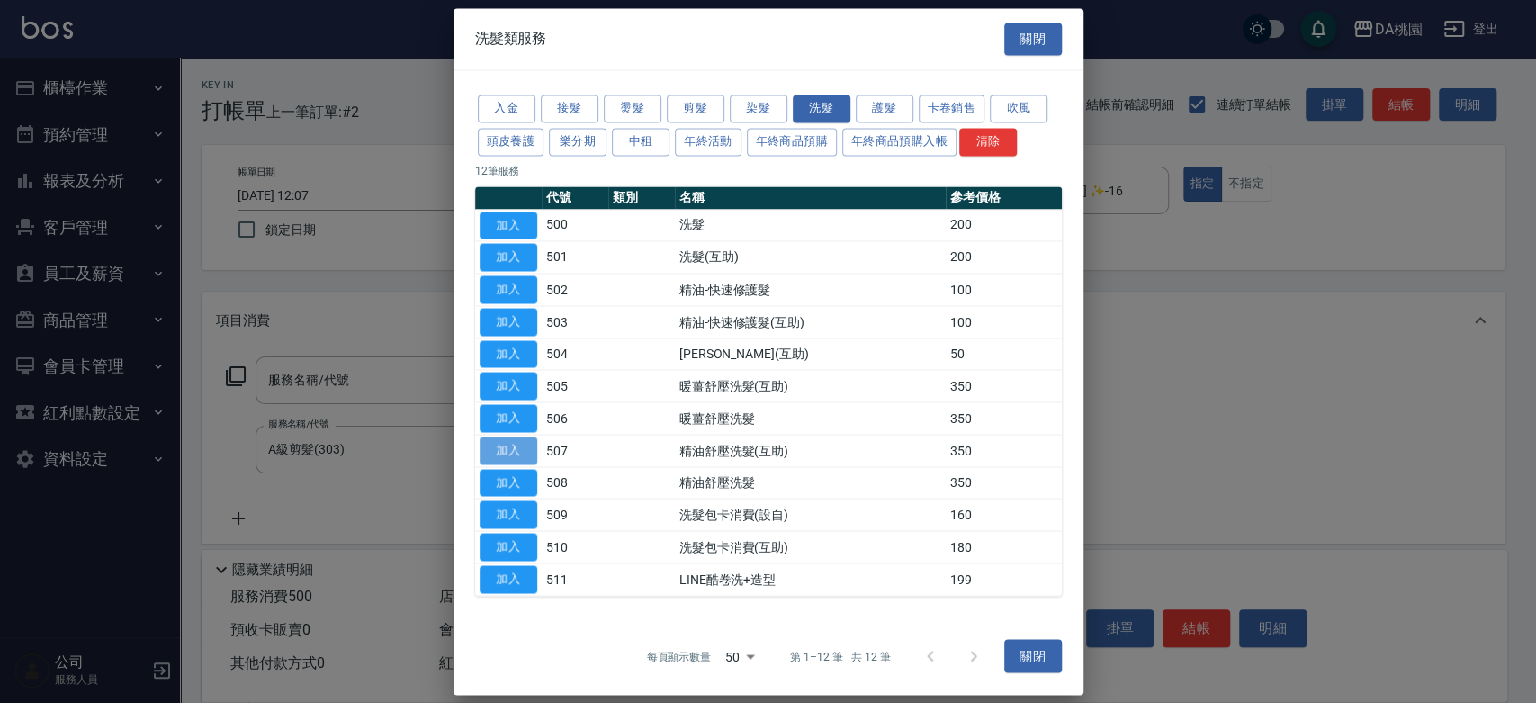
click at [521, 455] on button "加入" at bounding box center [509, 450] width 58 height 28
type input "80"
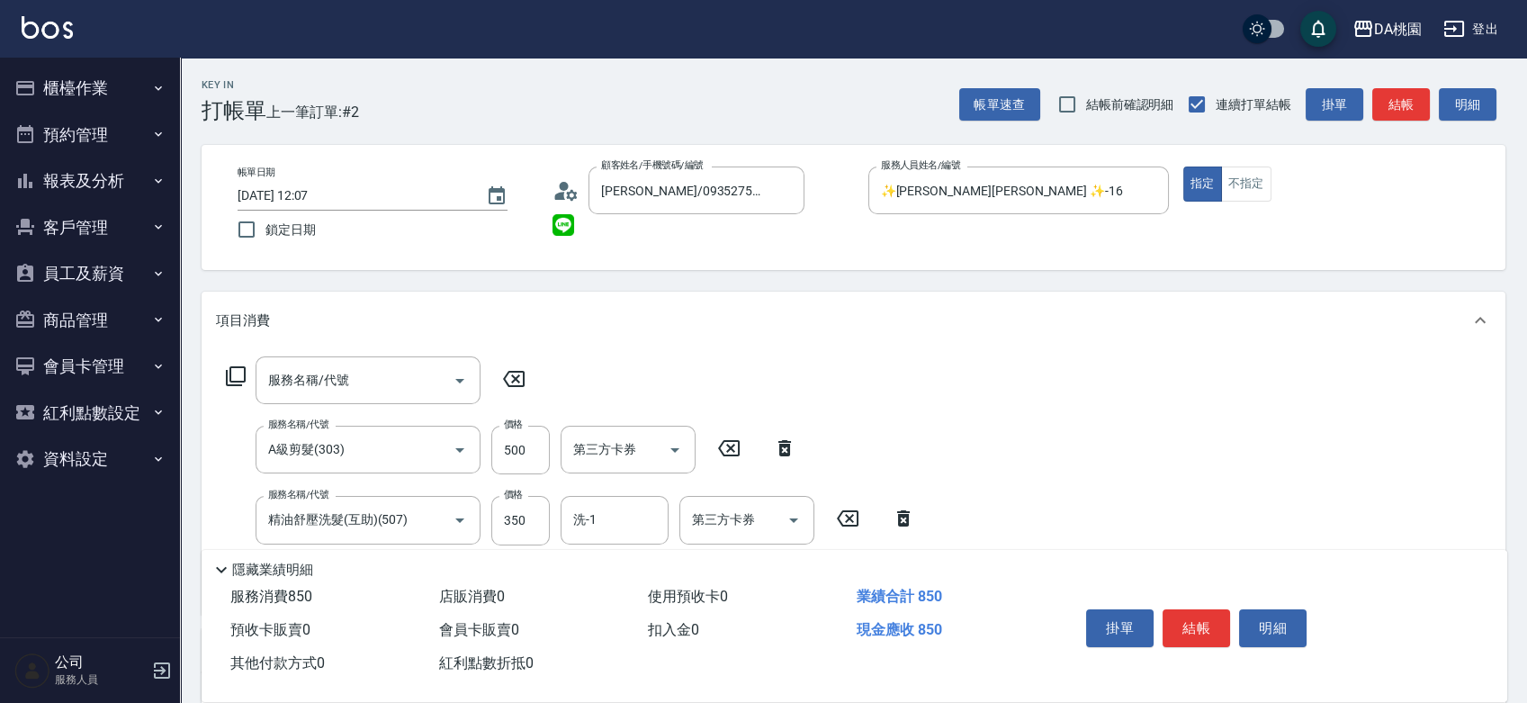
click at [516, 373] on icon at bounding box center [513, 379] width 45 height 22
click at [512, 516] on input "350" at bounding box center [520, 520] width 58 height 49
type input "5"
type input "50"
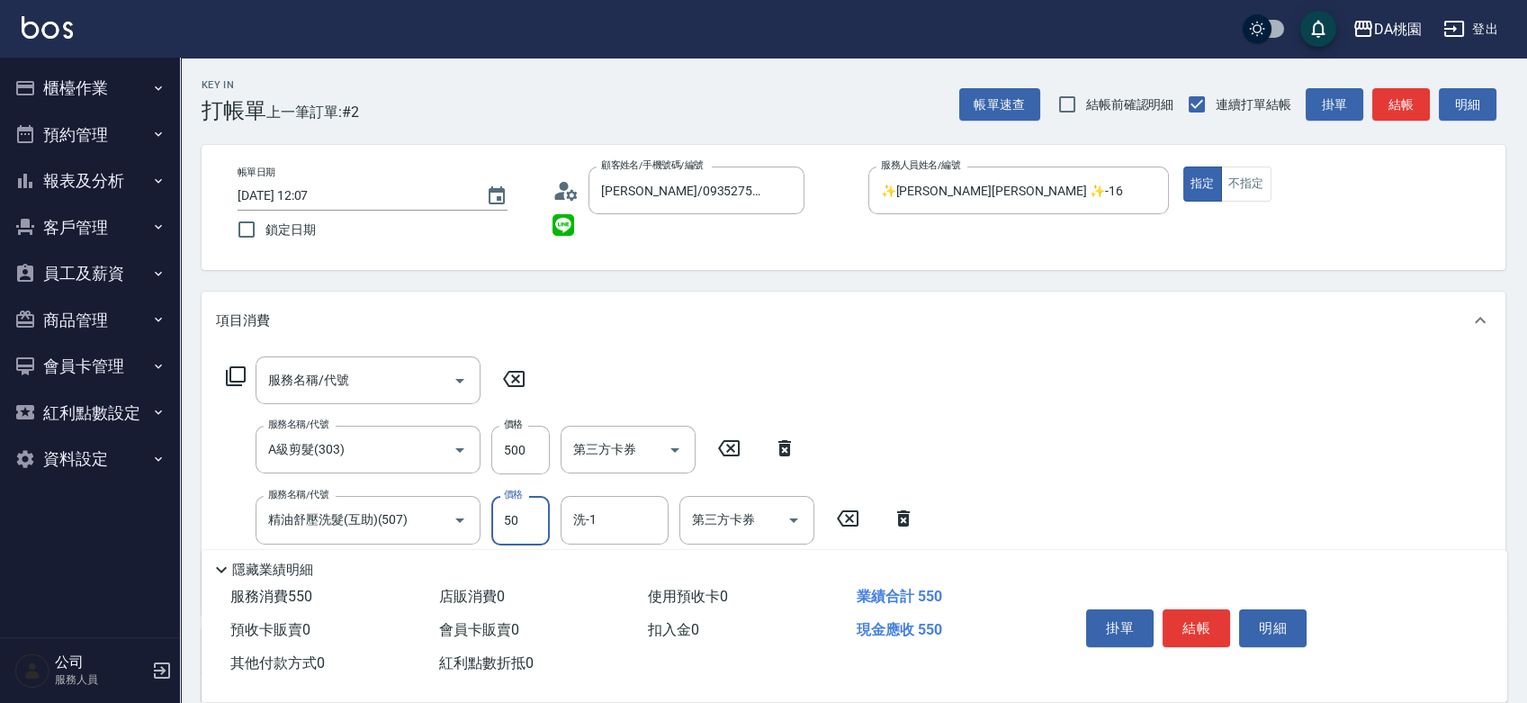
type input "100"
type input "500"
type input "cherry-25"
click at [511, 380] on icon at bounding box center [513, 379] width 45 height 22
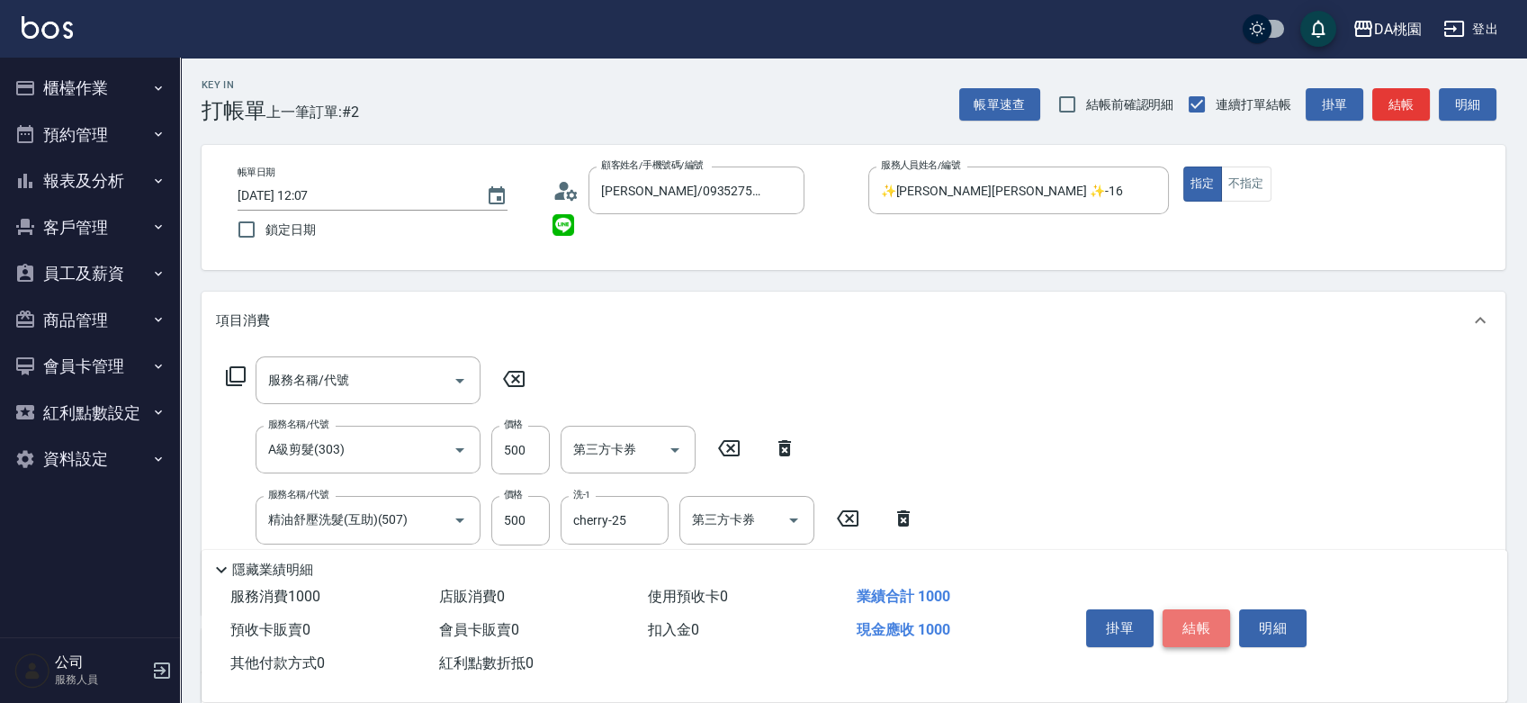
click at [1189, 620] on button "結帳" at bounding box center [1195, 628] width 67 height 38
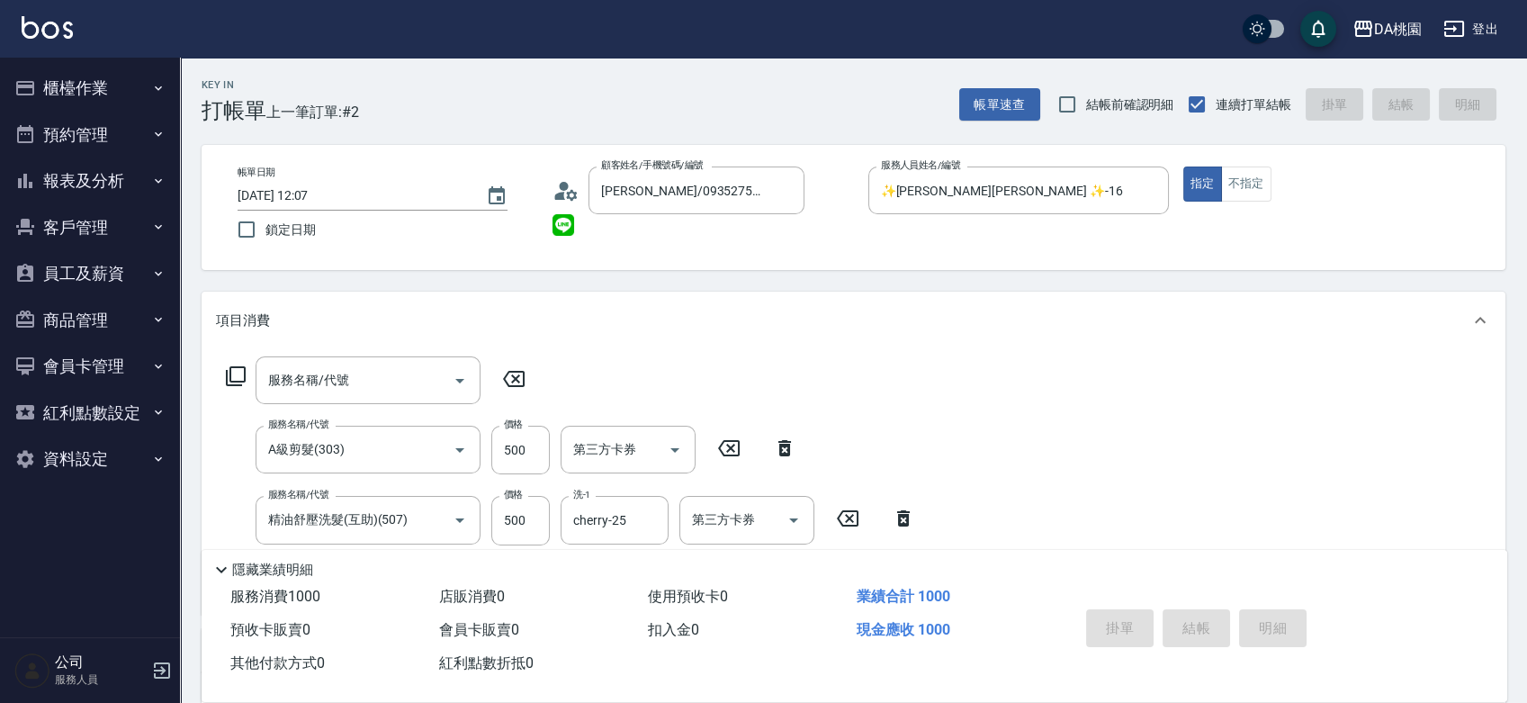
type input "2025/08/18 13:16"
type input "0"
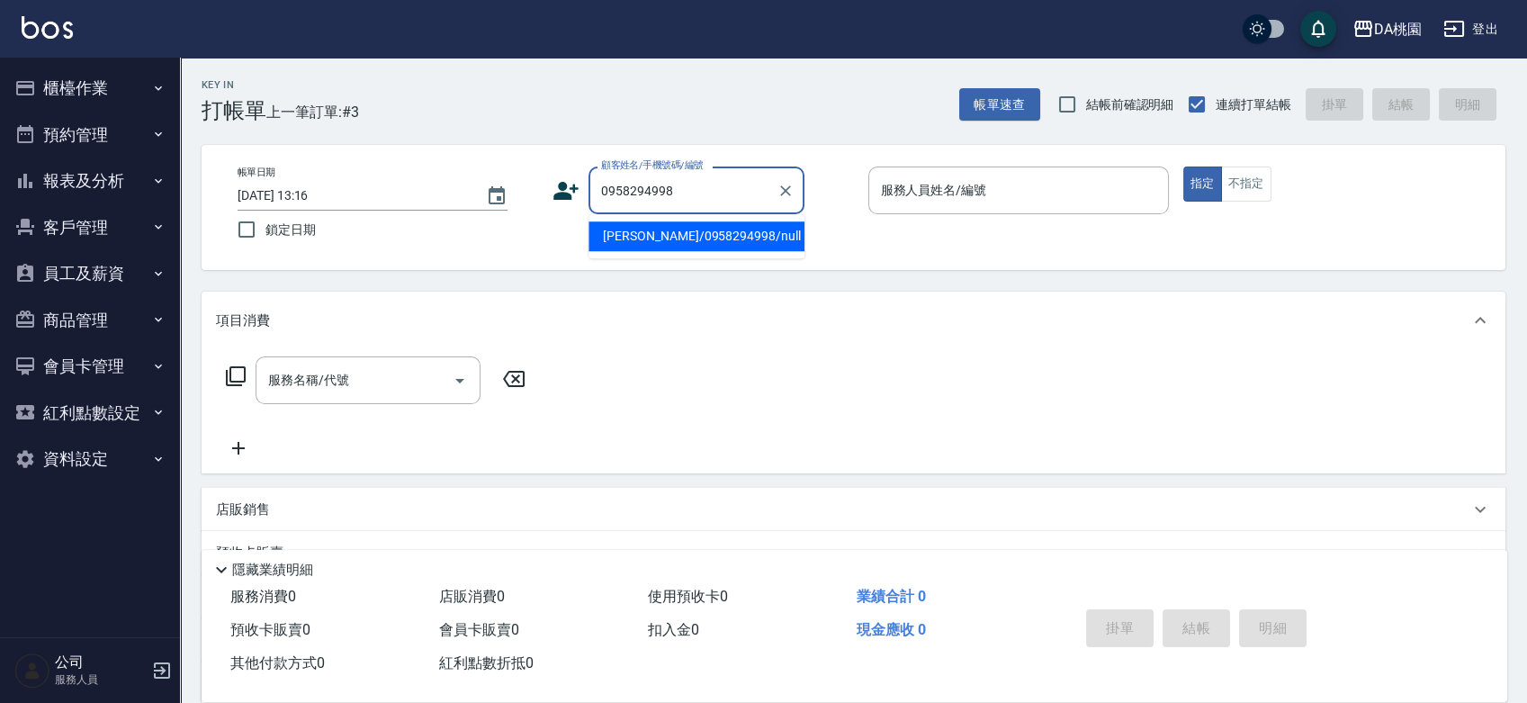
type input "李宜蓁/0958294998/null"
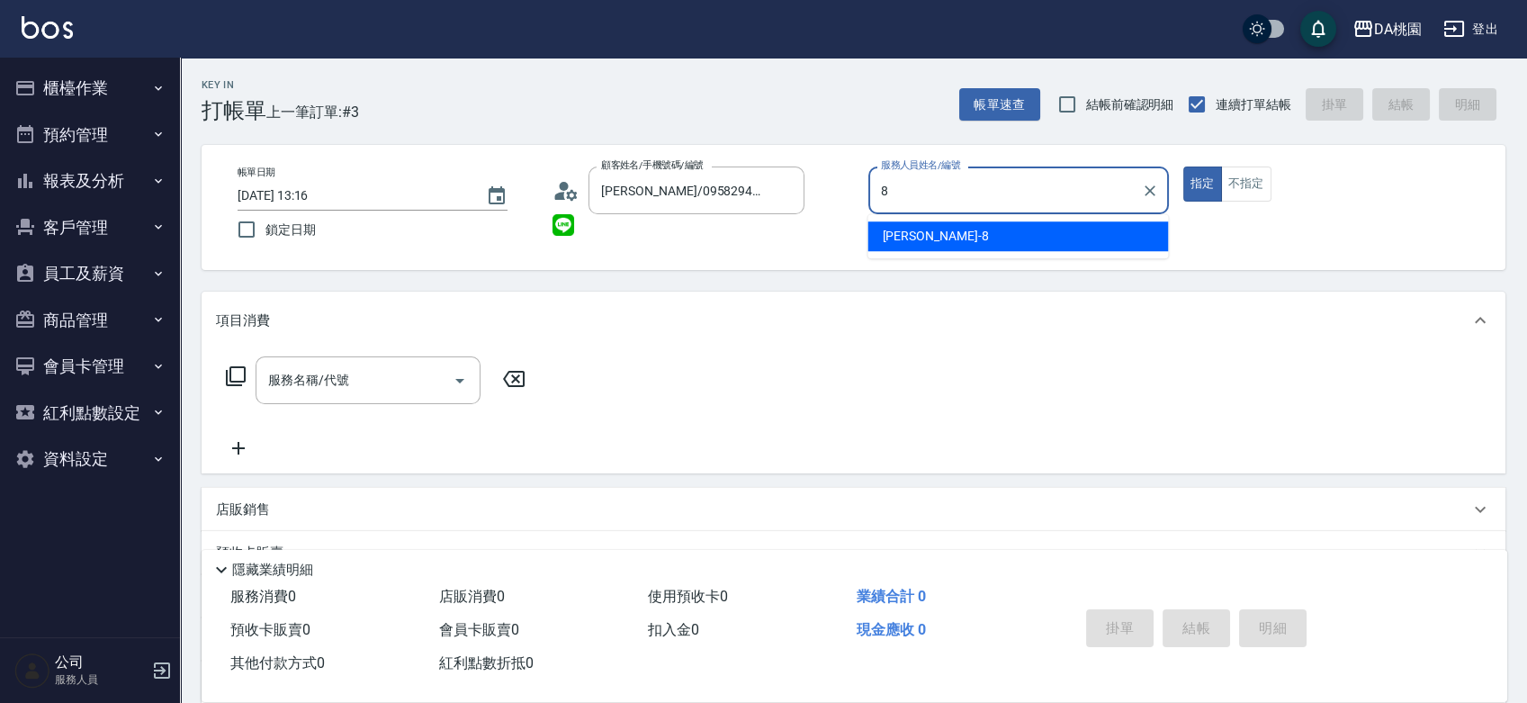
type input "桑妮-8"
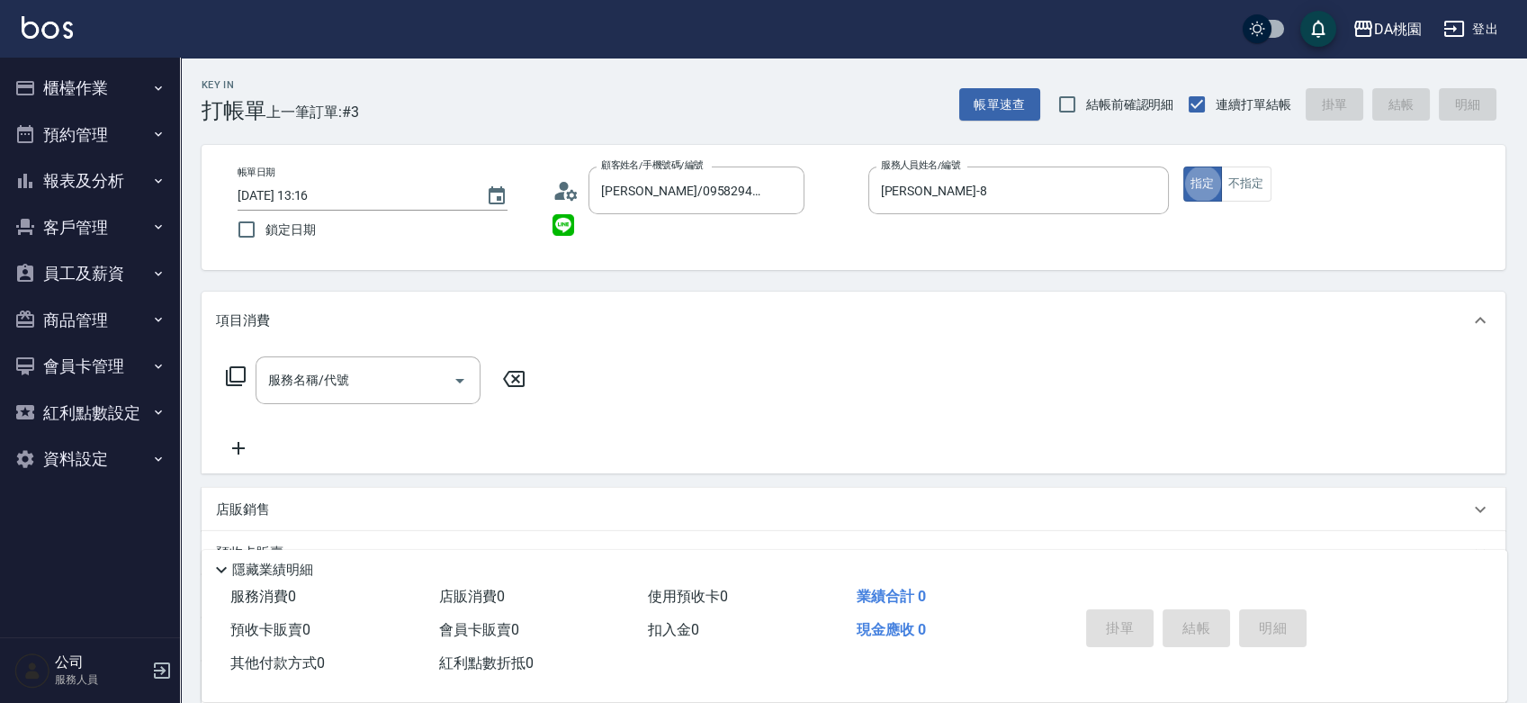
type button "true"
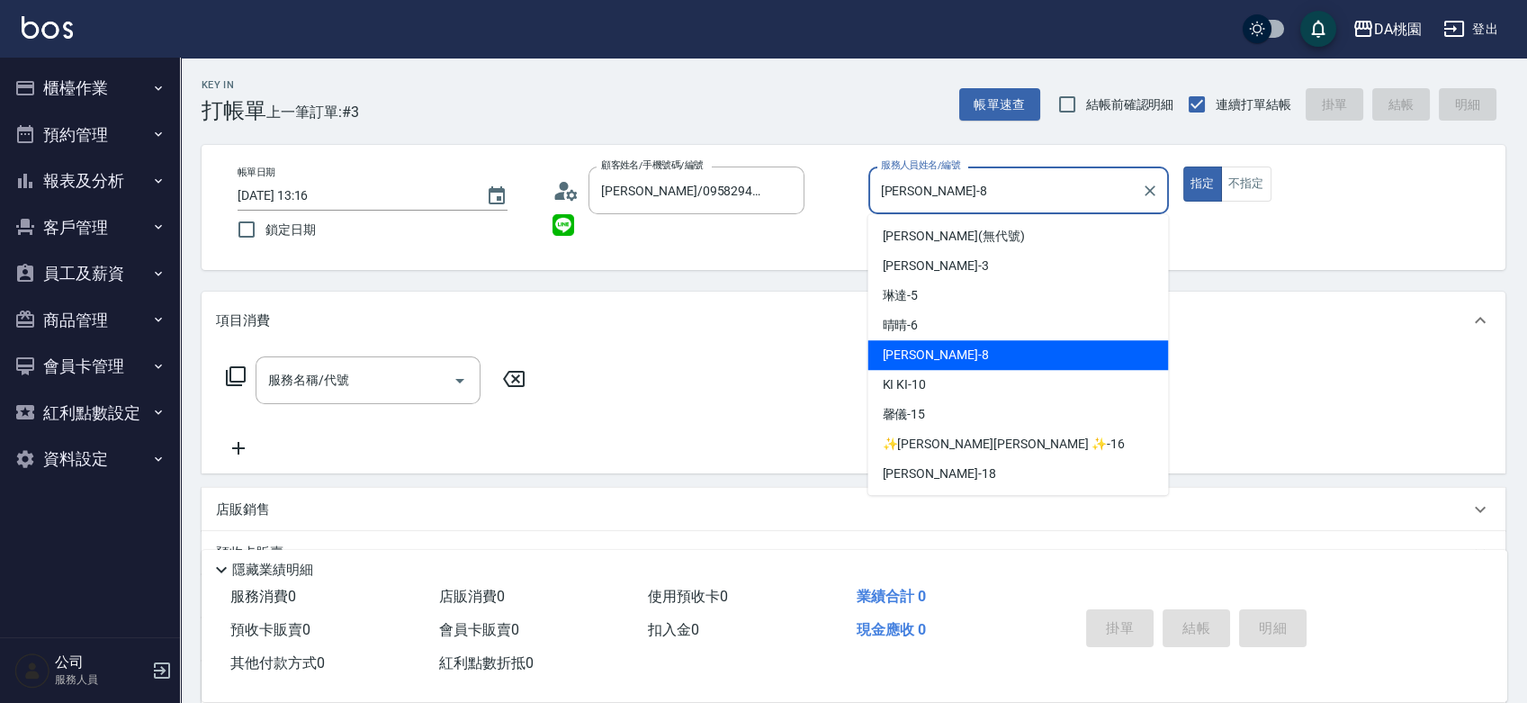
click at [942, 206] on input "桑妮-8" at bounding box center [1004, 190] width 257 height 31
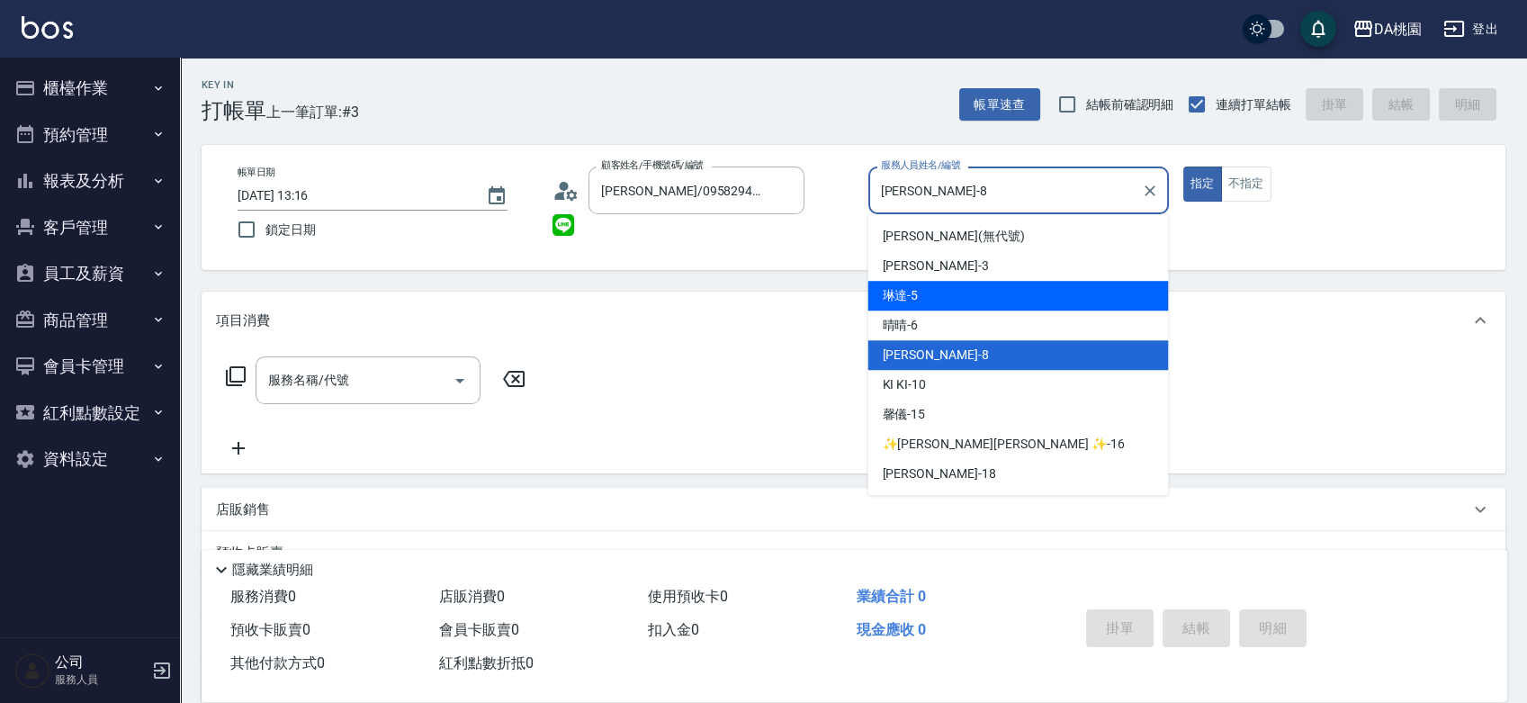
click at [926, 301] on div "琳達 -5" at bounding box center [1017, 296] width 301 height 30
type input "琳達-5"
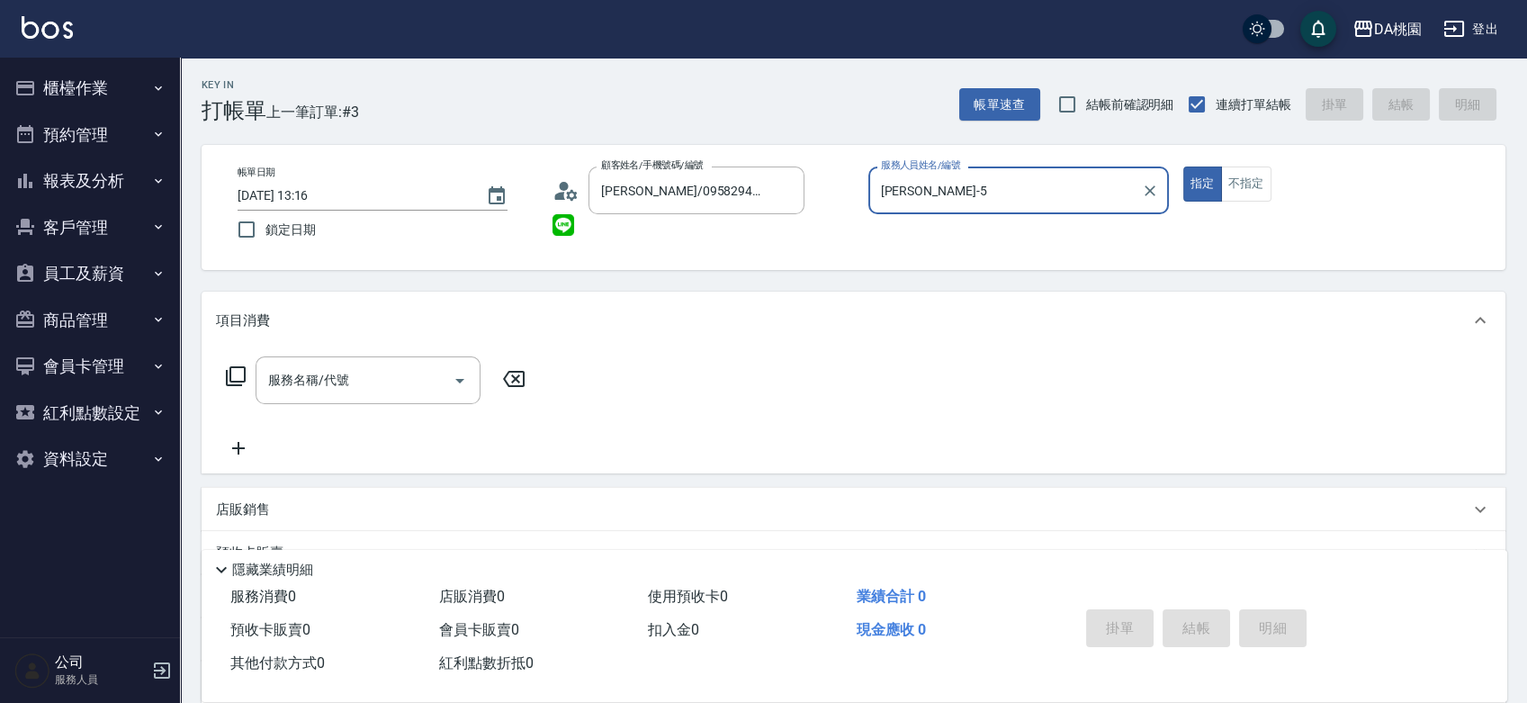
click at [1183, 166] on button "指定" at bounding box center [1202, 183] width 39 height 35
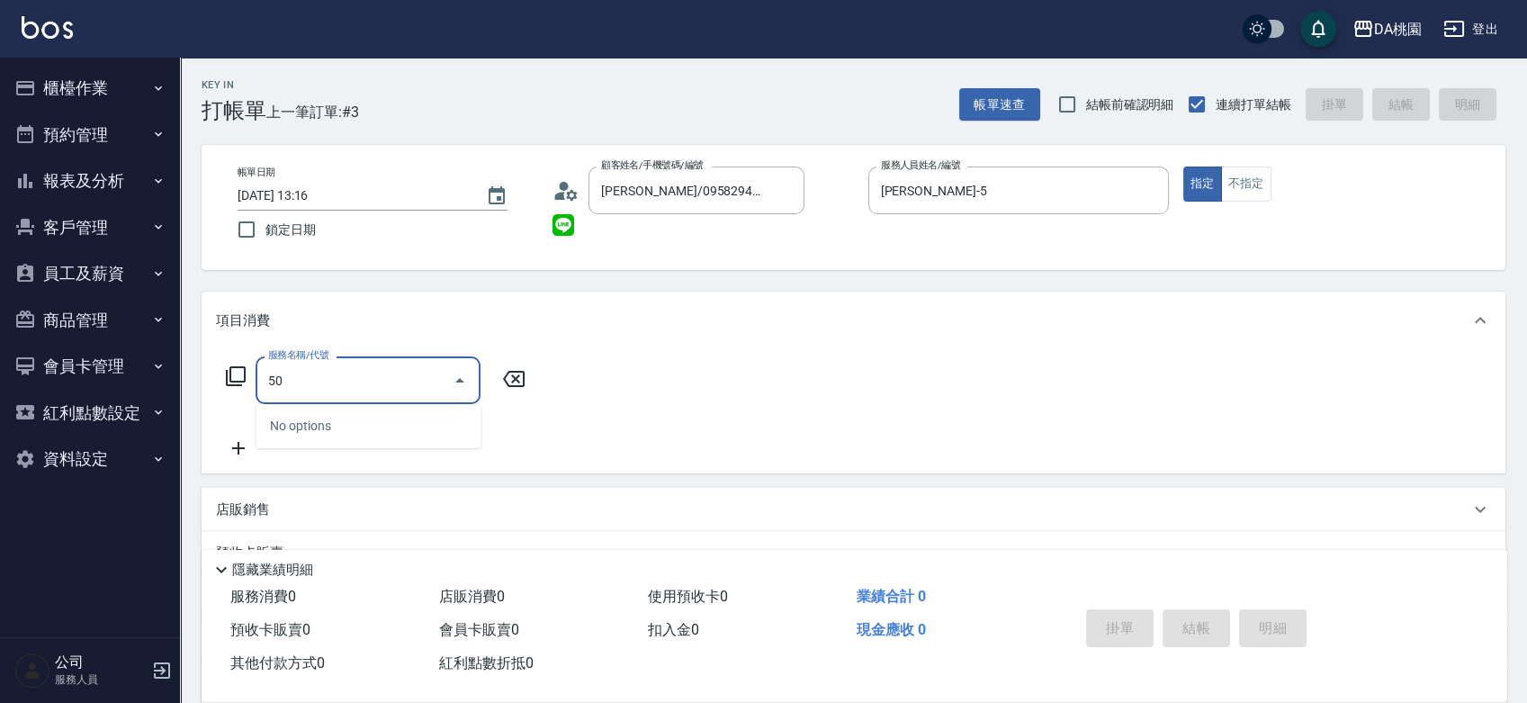
type input "500"
type input "20"
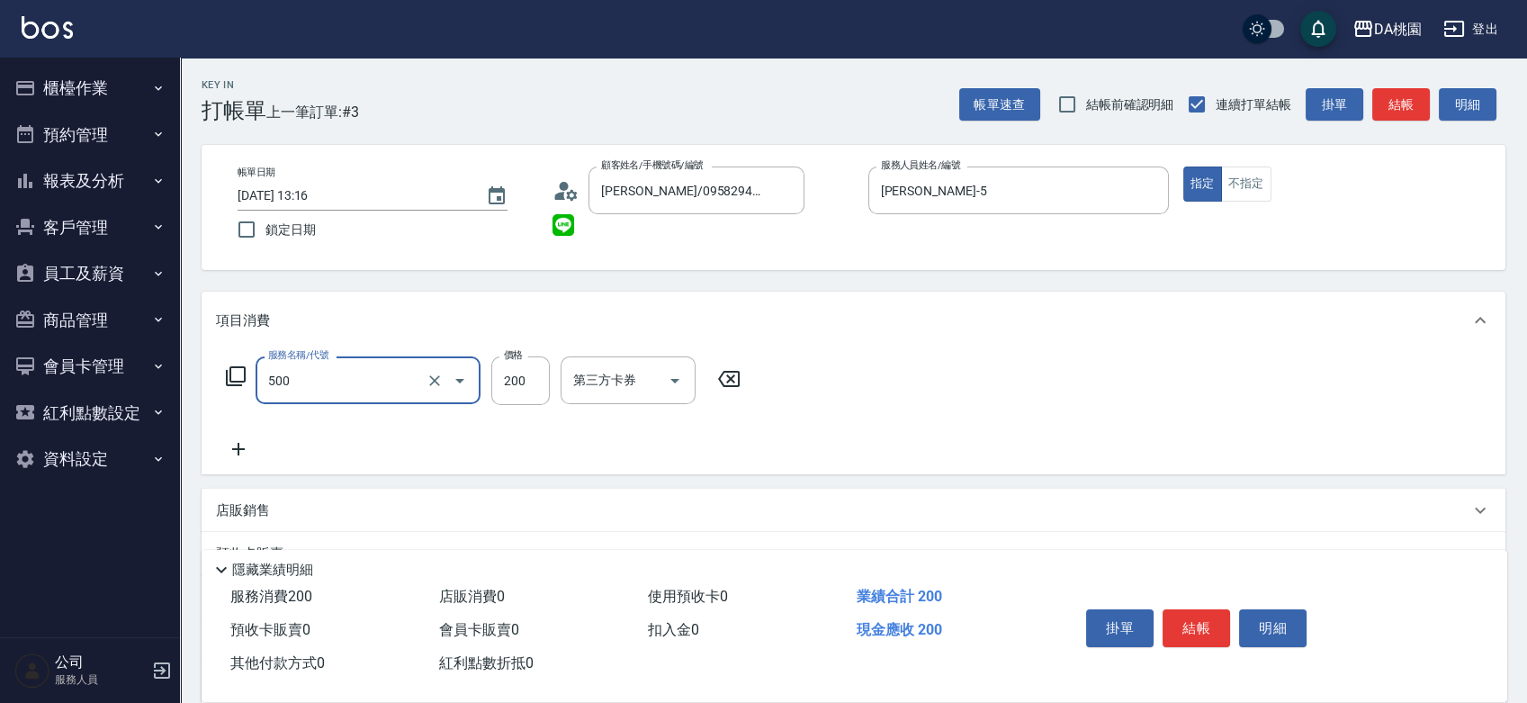
type input "洗髮(500)"
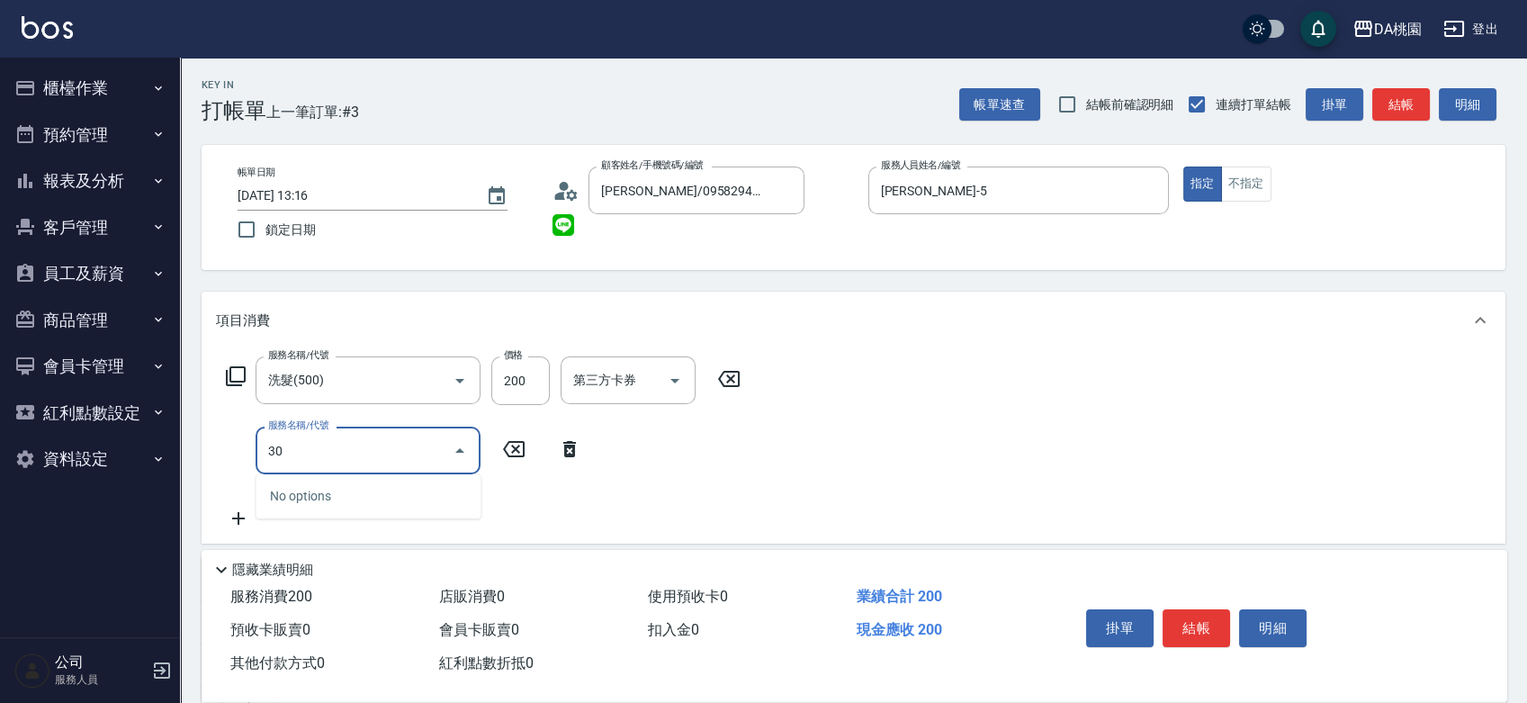
type input "303"
type input "50"
type input "A級剪髮(303)"
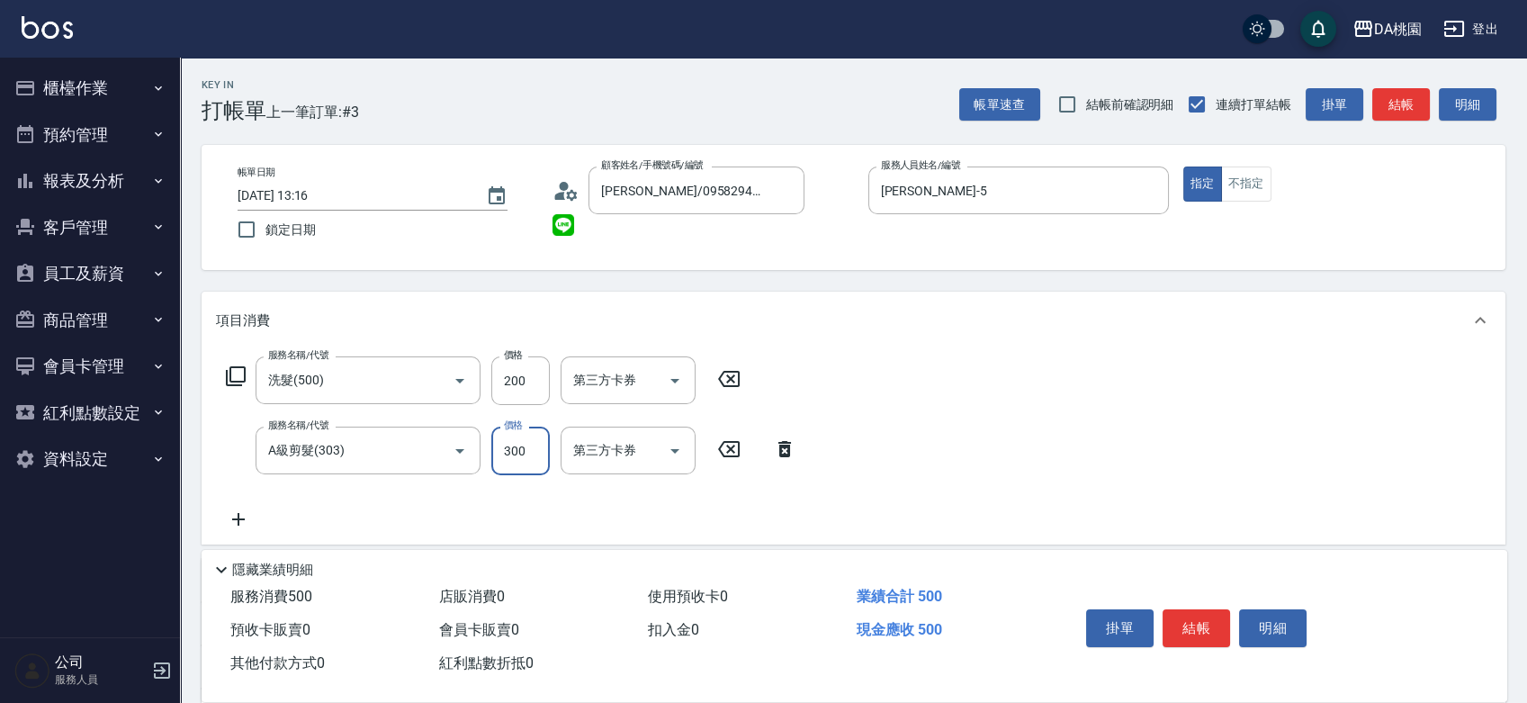
type input "20"
type input "350"
type input "50"
type input "350"
type input "504"
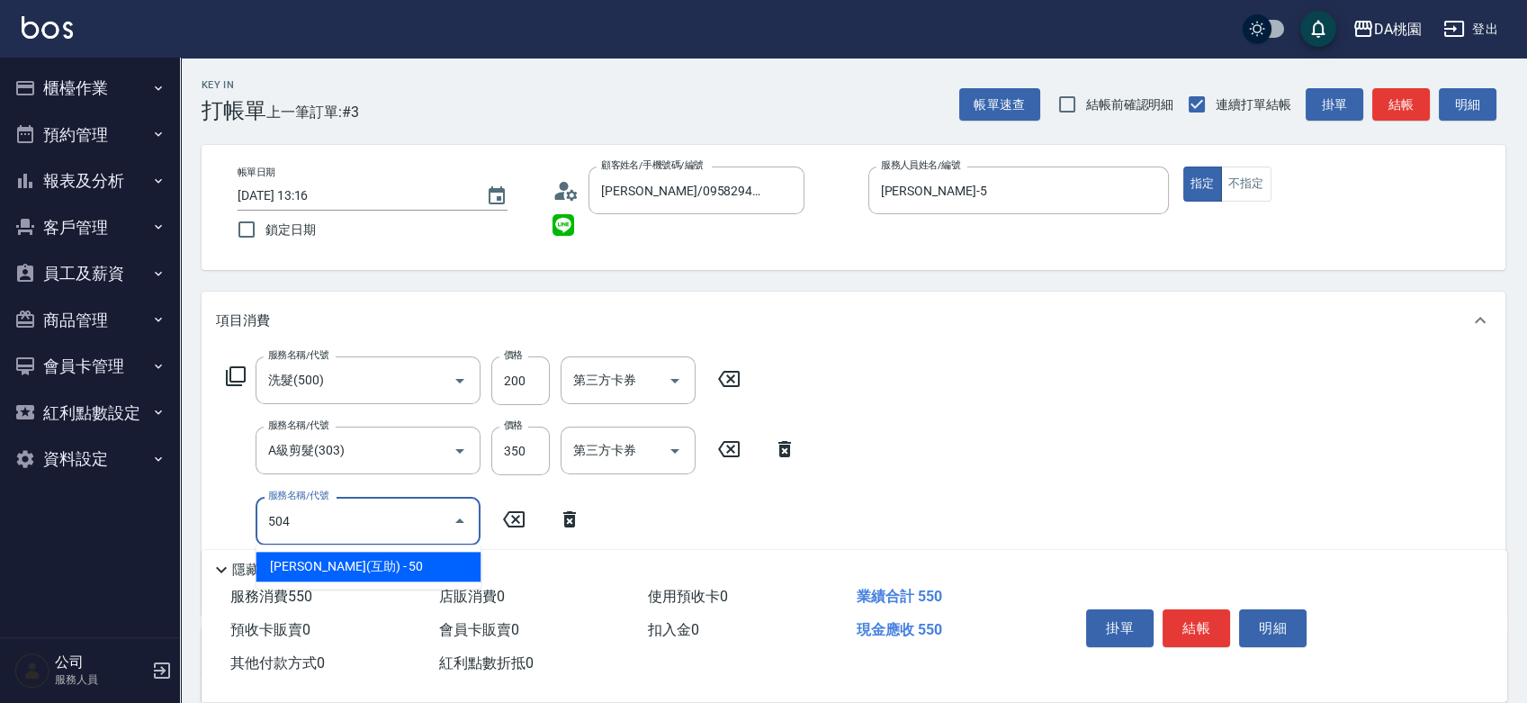
type input "60"
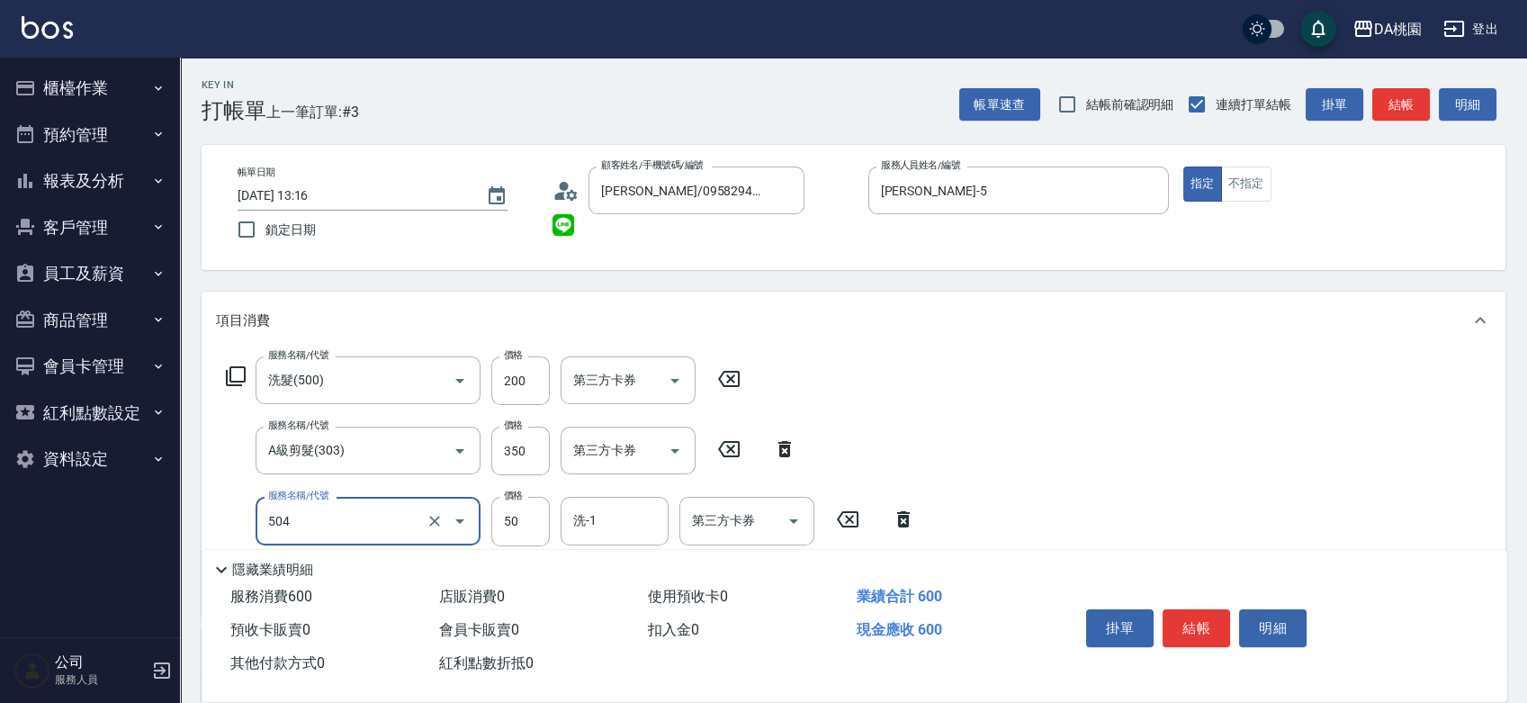
type input "潤絲(互助)(504)"
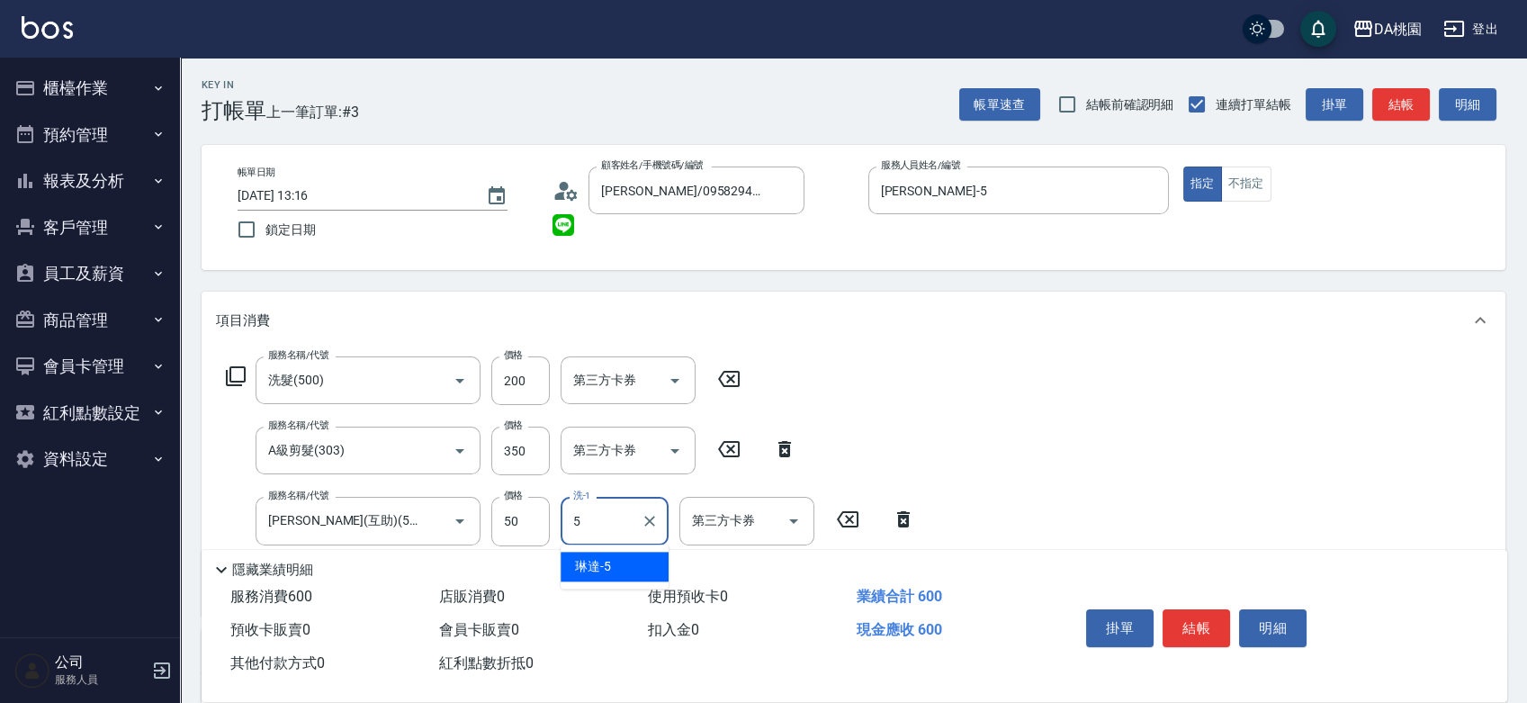
type input "琳達-5"
click at [1202, 613] on button "結帳" at bounding box center [1195, 628] width 67 height 38
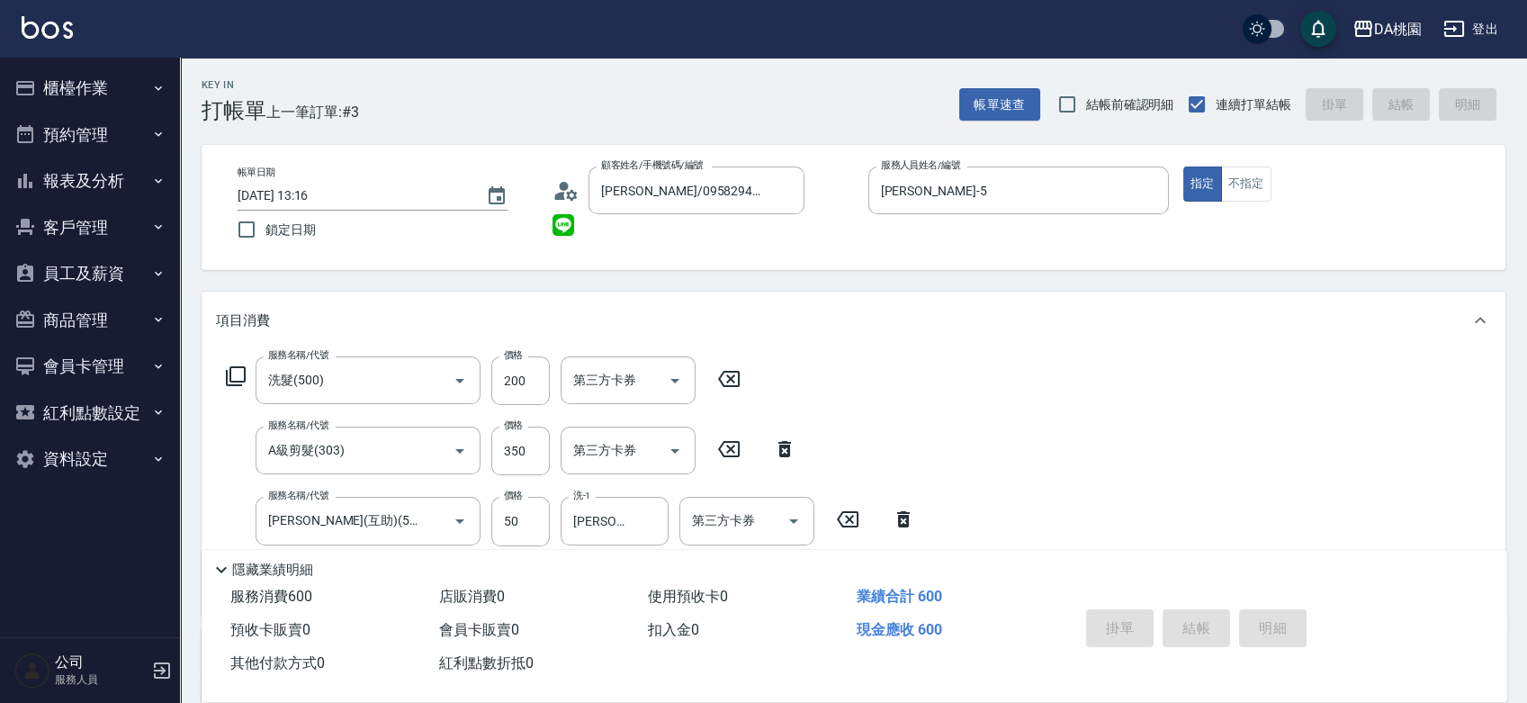
type input "2025/08/18 13:18"
type input "0"
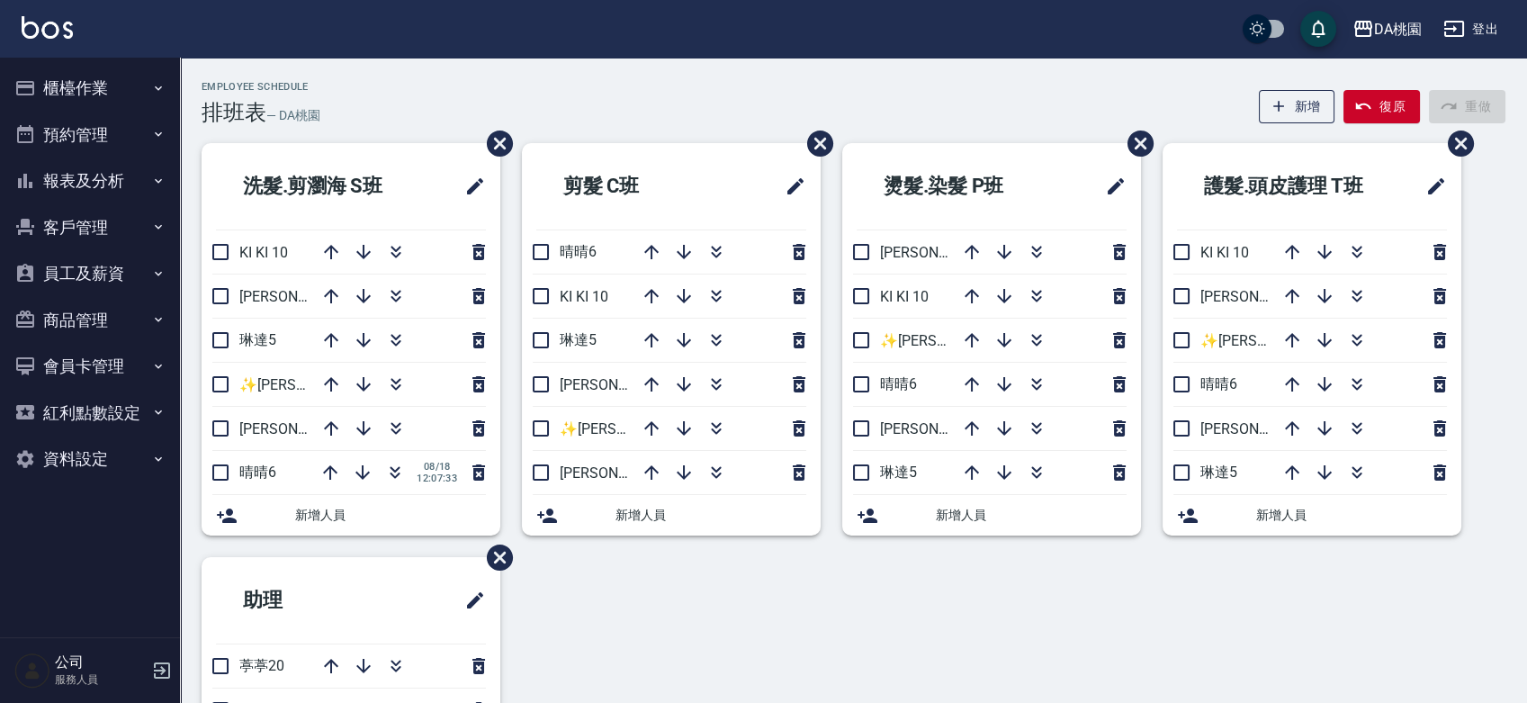
click at [999, 626] on div "洗髮.剪瀏海 S班 KI KI 10 桑妮8 琳達5 ✨GARY蓋瑞 ✨16 愛莉絲3 晴晴6 08/18 12:07:33 新增人員 剪髮 C班 晴晴6 K…" at bounding box center [842, 535] width 1325 height 784
